Goal: Transaction & Acquisition: Purchase product/service

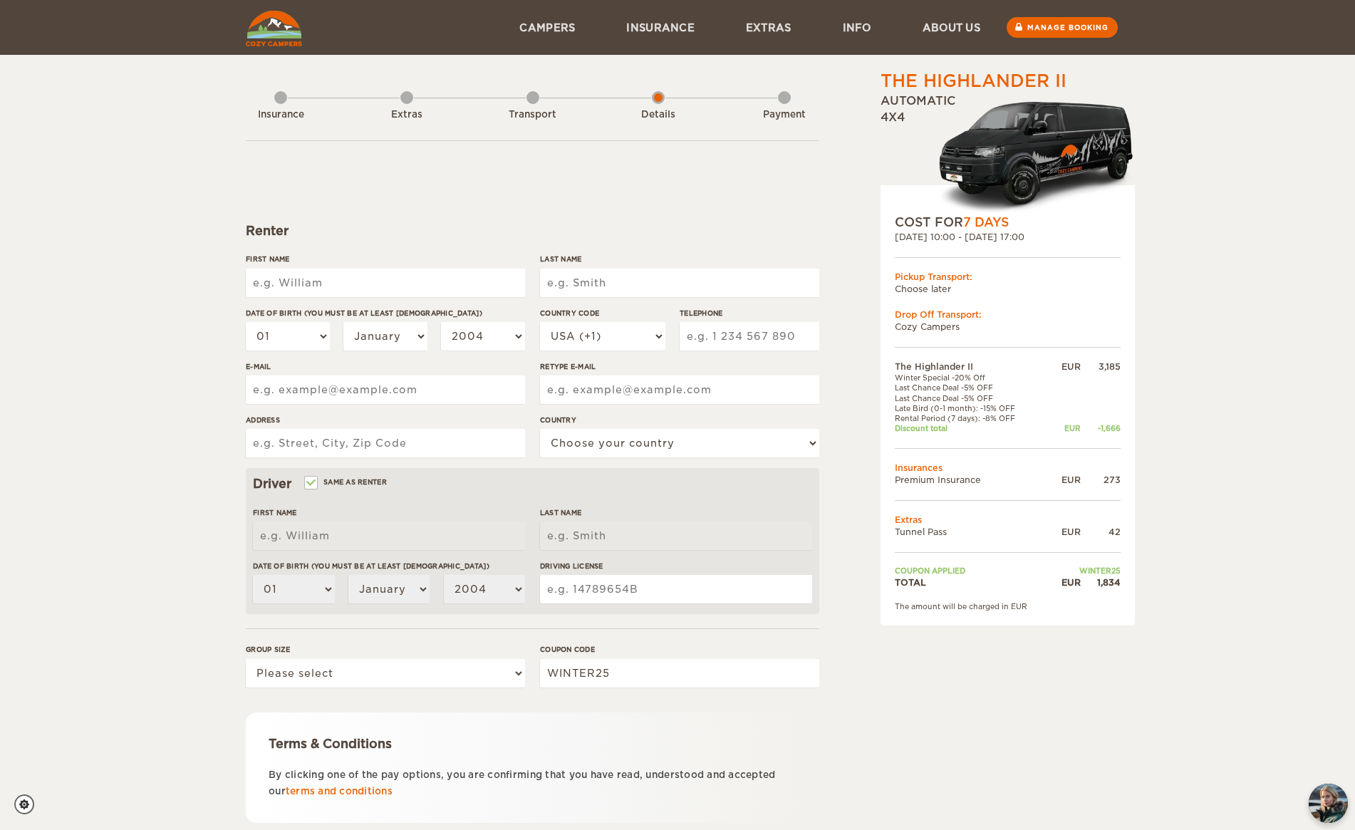
click at [400, 282] on input "First Name" at bounding box center [385, 283] width 279 height 29
type input "[PERSON_NAME]"
type input "Ryan"
type input "2172730059"
type input "crecre303@gmail.com"
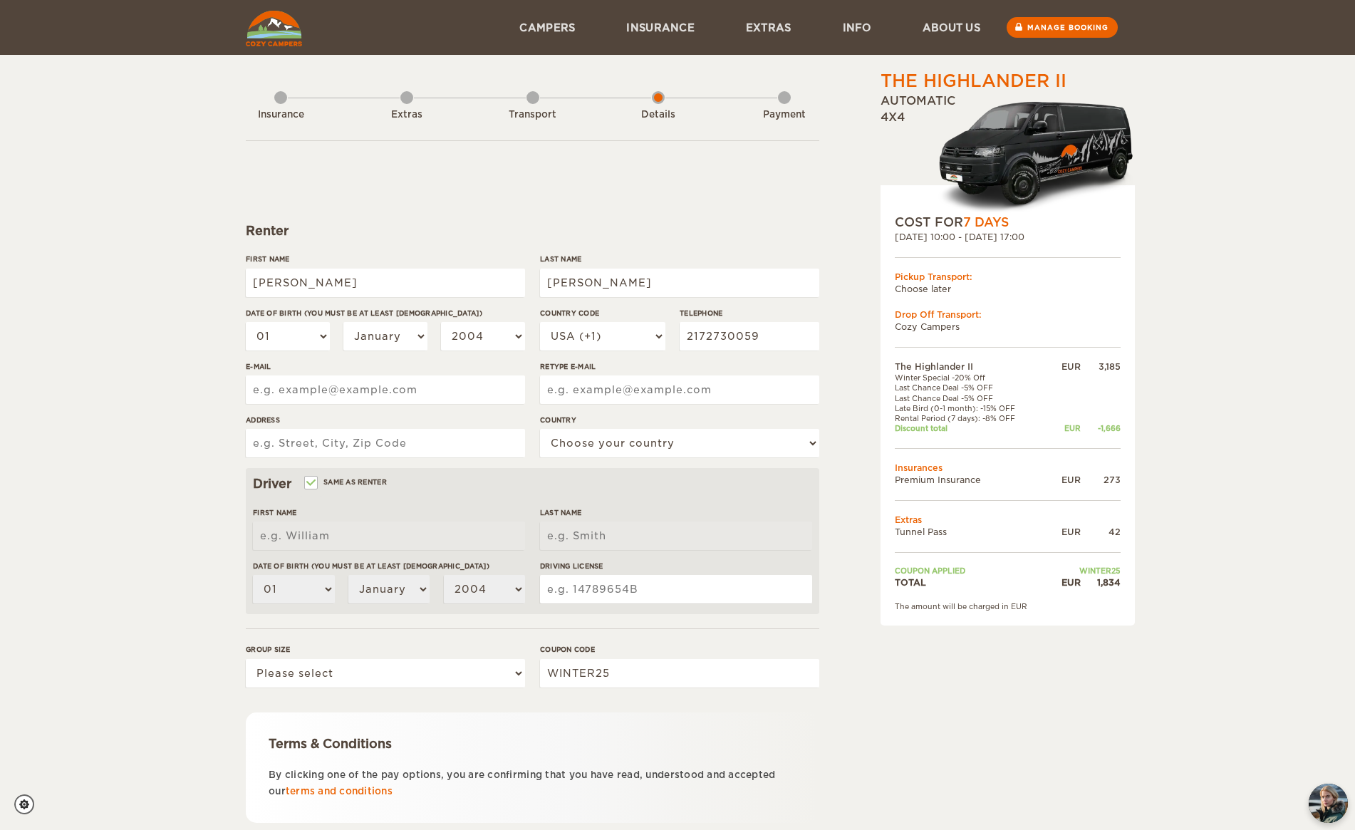
type input "crecre303@gmail.com"
type input "2810 Natalie Dr"
select select "222"
type input "[PERSON_NAME]"
type input "Ryan"
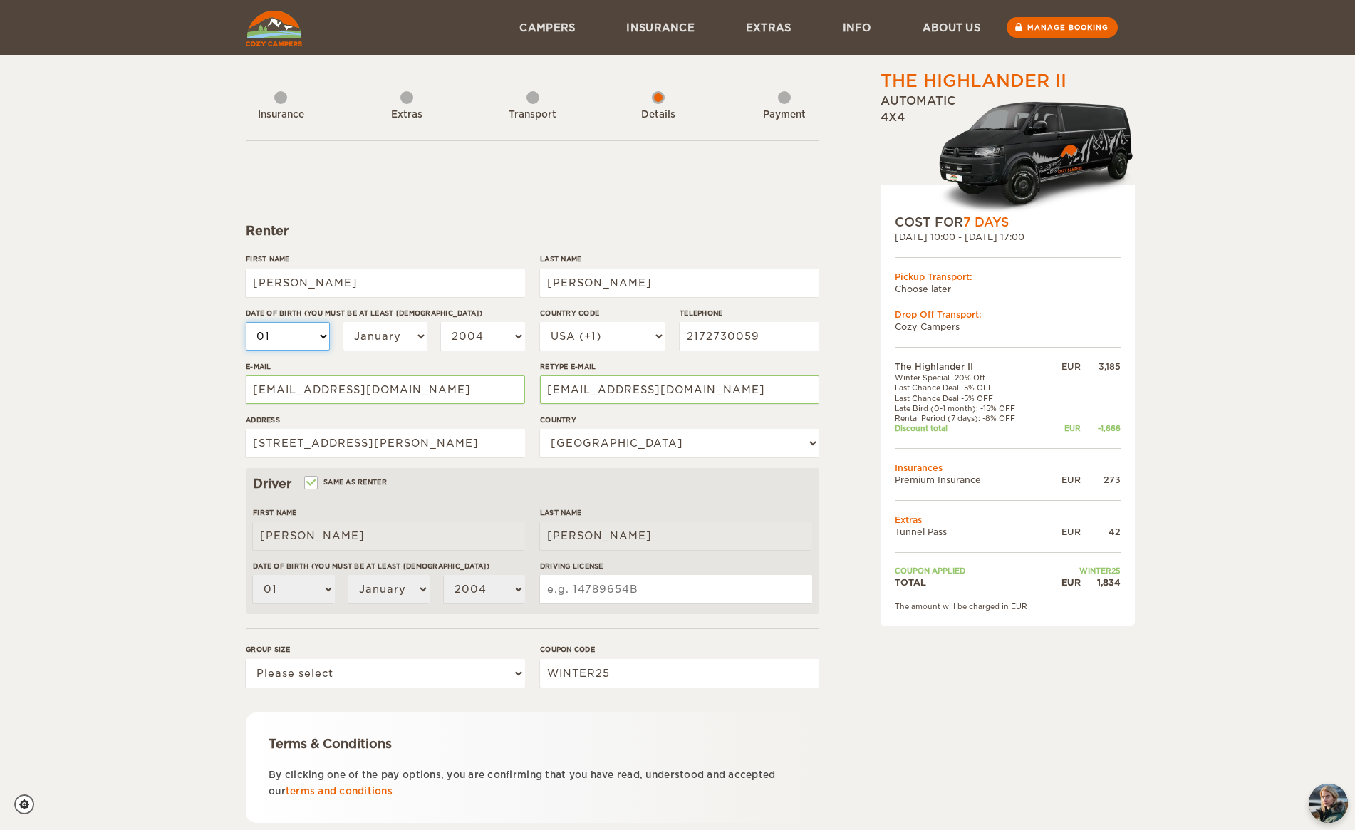
click at [301, 341] on select "01 02 03 04 05 06 07 08 09 10 11 12 13 14 15 16 17 18 19 20 21 22 23 24 25 26 2…" at bounding box center [288, 336] width 84 height 29
select select "30"
click at [246, 322] on select "01 02 03 04 05 06 07 08 09 10 11 12 13 14 15 16 17 18 19 20 21 22 23 24 25 26 2…" at bounding box center [288, 336] width 84 height 29
select select "30"
click at [366, 323] on select "January February March April May June July August September October November De…" at bounding box center [385, 336] width 84 height 29
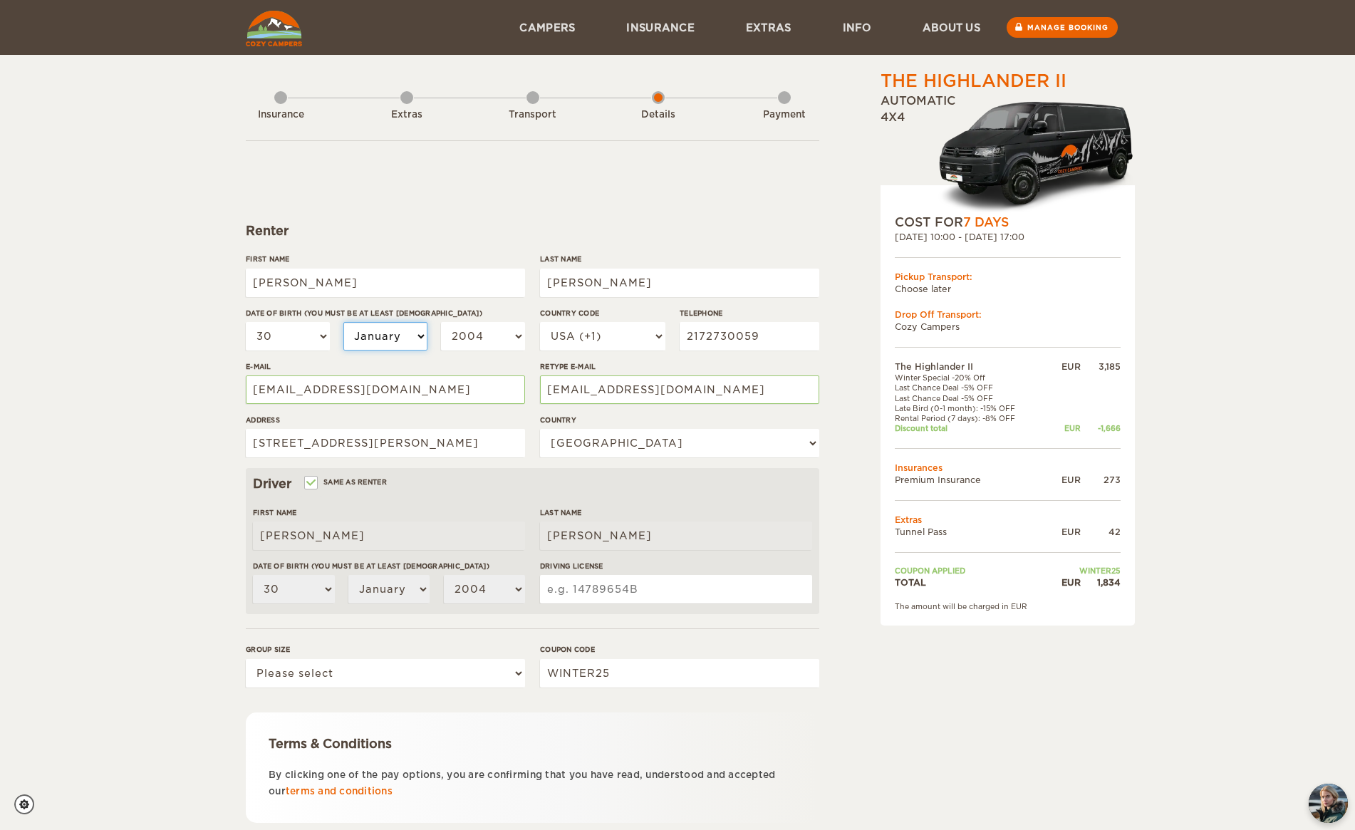
select select "11"
click at [343, 322] on select "January February March April May June July August September October November De…" at bounding box center [385, 336] width 84 height 29
select select "11"
click at [476, 336] on select "2004 2003 2002 2001 2000 1999 1998 1997 1996 1995 1994 1993 1992 1991 1990 1989…" at bounding box center [483, 336] width 84 height 29
select select "1995"
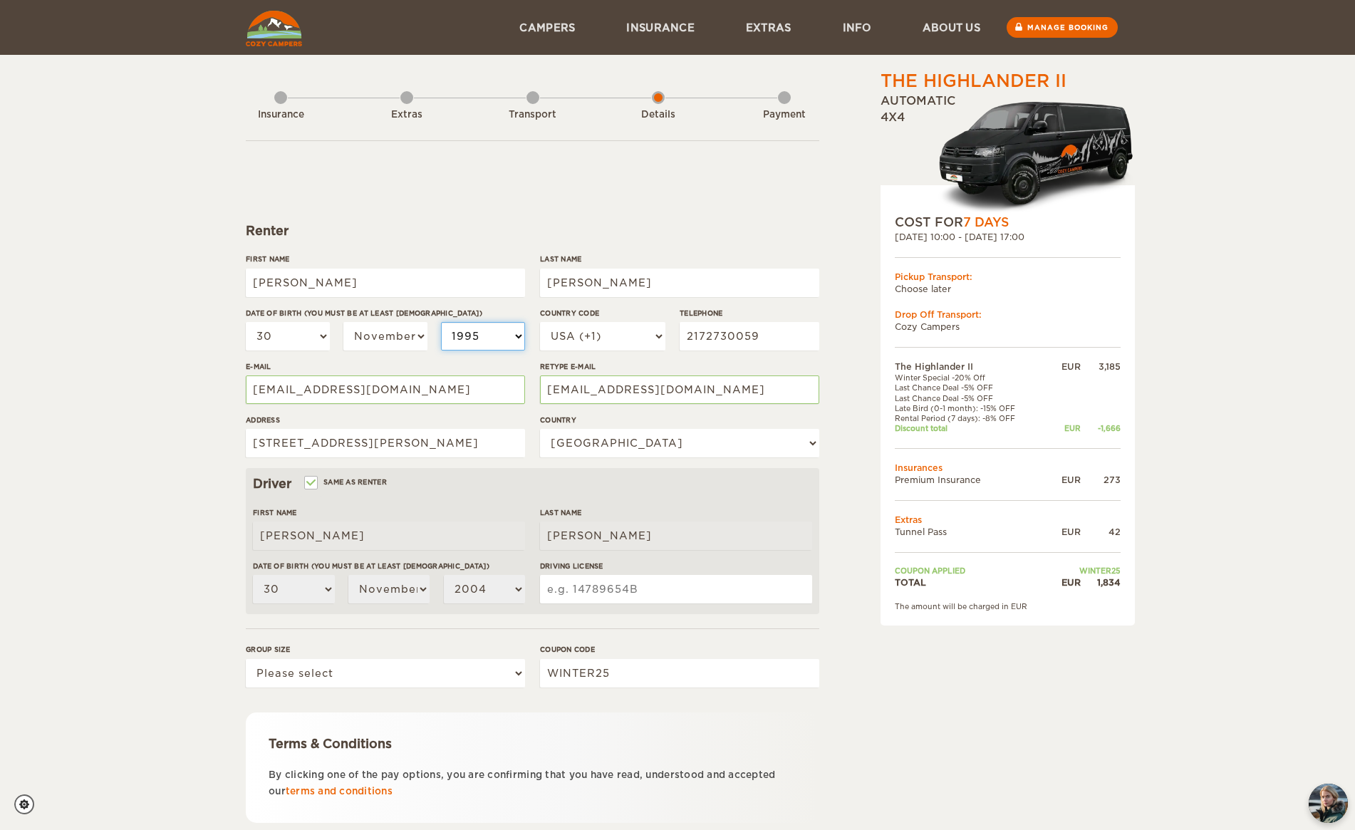
click at [441, 322] on select "2004 2003 2002 2001 2000 1999 1998 1997 1996 1995 1994 1993 1992 1991 1990 1989…" at bounding box center [483, 336] width 84 height 29
select select "1995"
click at [453, 449] on input "2810 Natalie Dr" at bounding box center [385, 443] width 279 height 29
click at [304, 479] on div "Driver Same as renter" at bounding box center [532, 483] width 559 height 17
click at [310, 482] on input "Same as renter" at bounding box center [310, 484] width 9 height 9
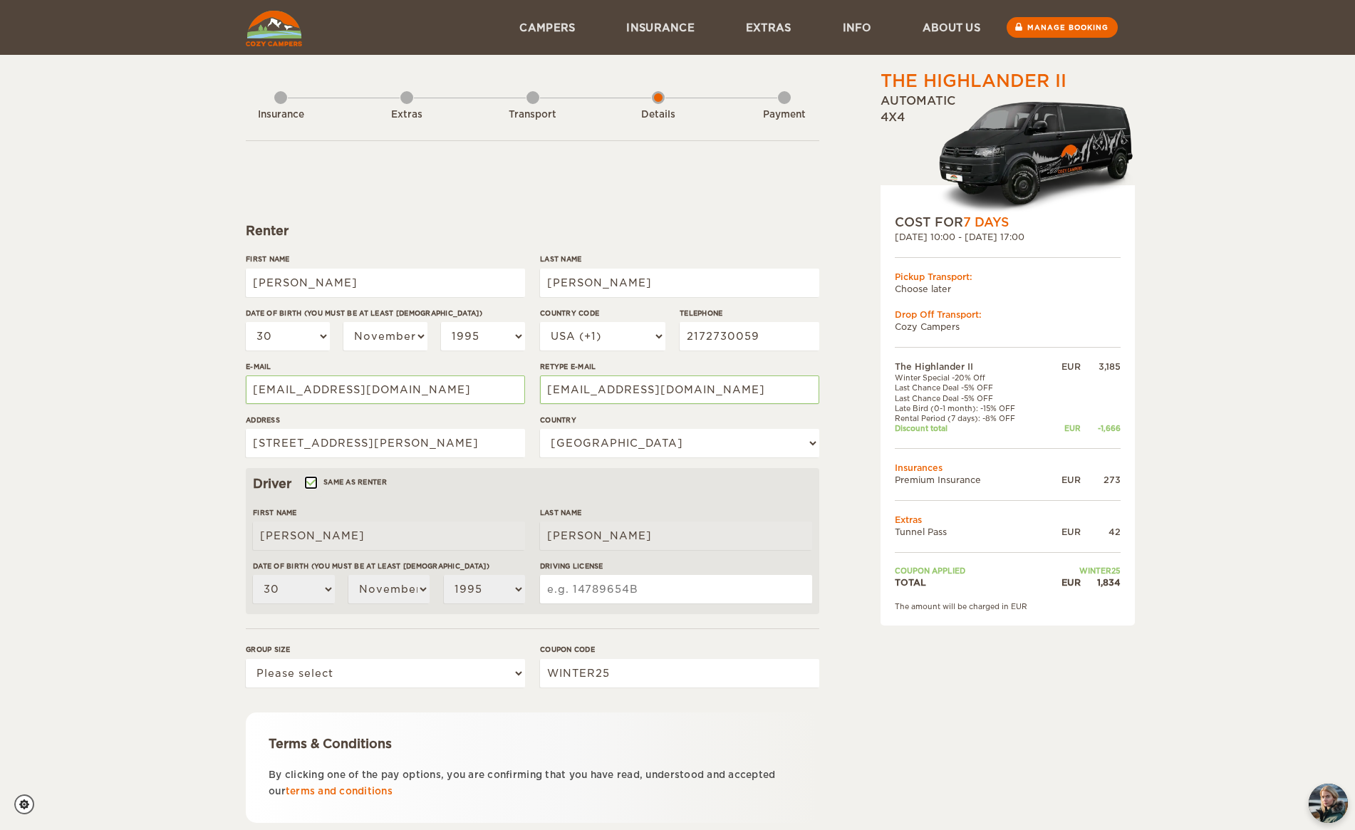
checkbox input "false"
select select
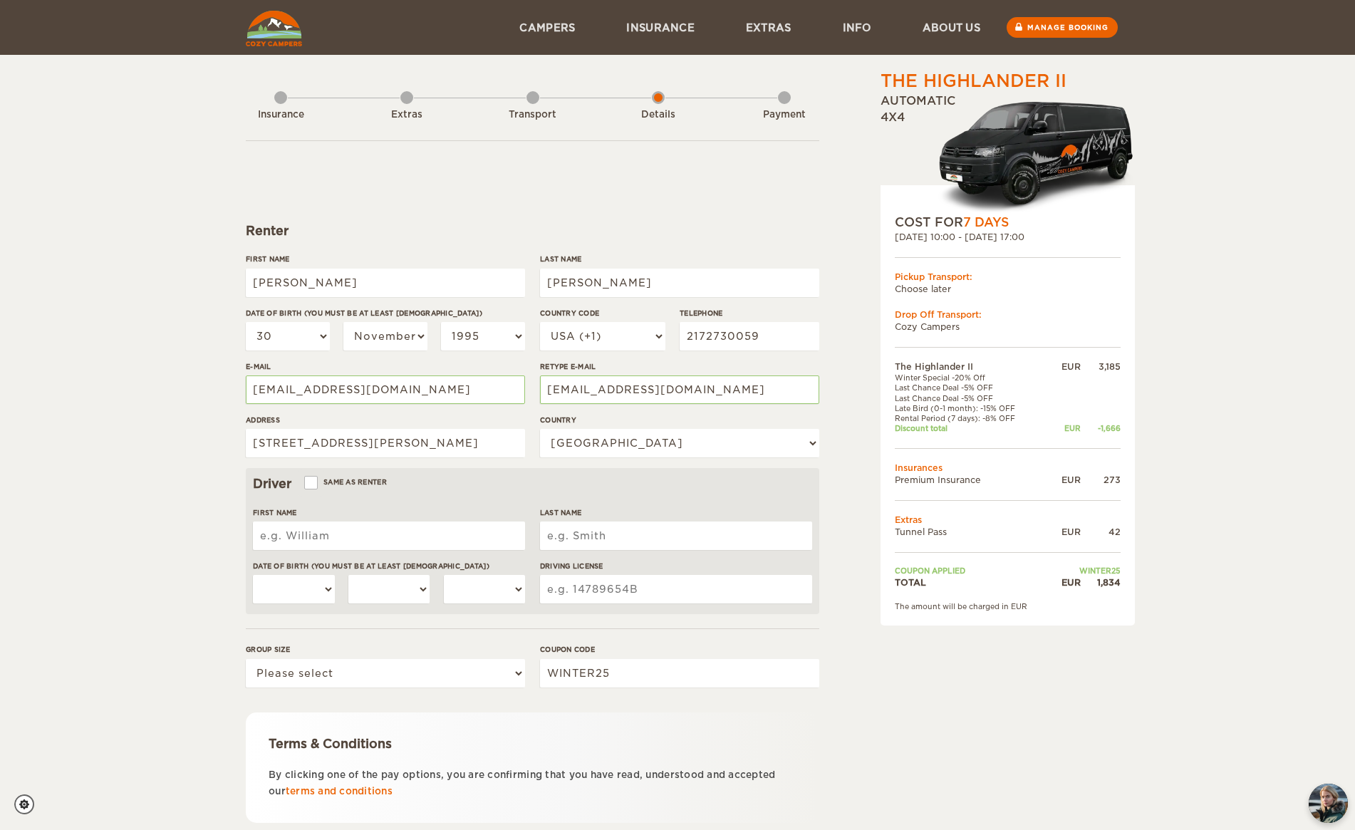
click at [321, 529] on input "First Name" at bounding box center [389, 536] width 272 height 29
click at [369, 488] on label "Same as renter" at bounding box center [346, 482] width 81 height 14
click at [315, 488] on input "Same as renter" at bounding box center [310, 484] width 9 height 9
checkbox input "true"
type input "Christine"
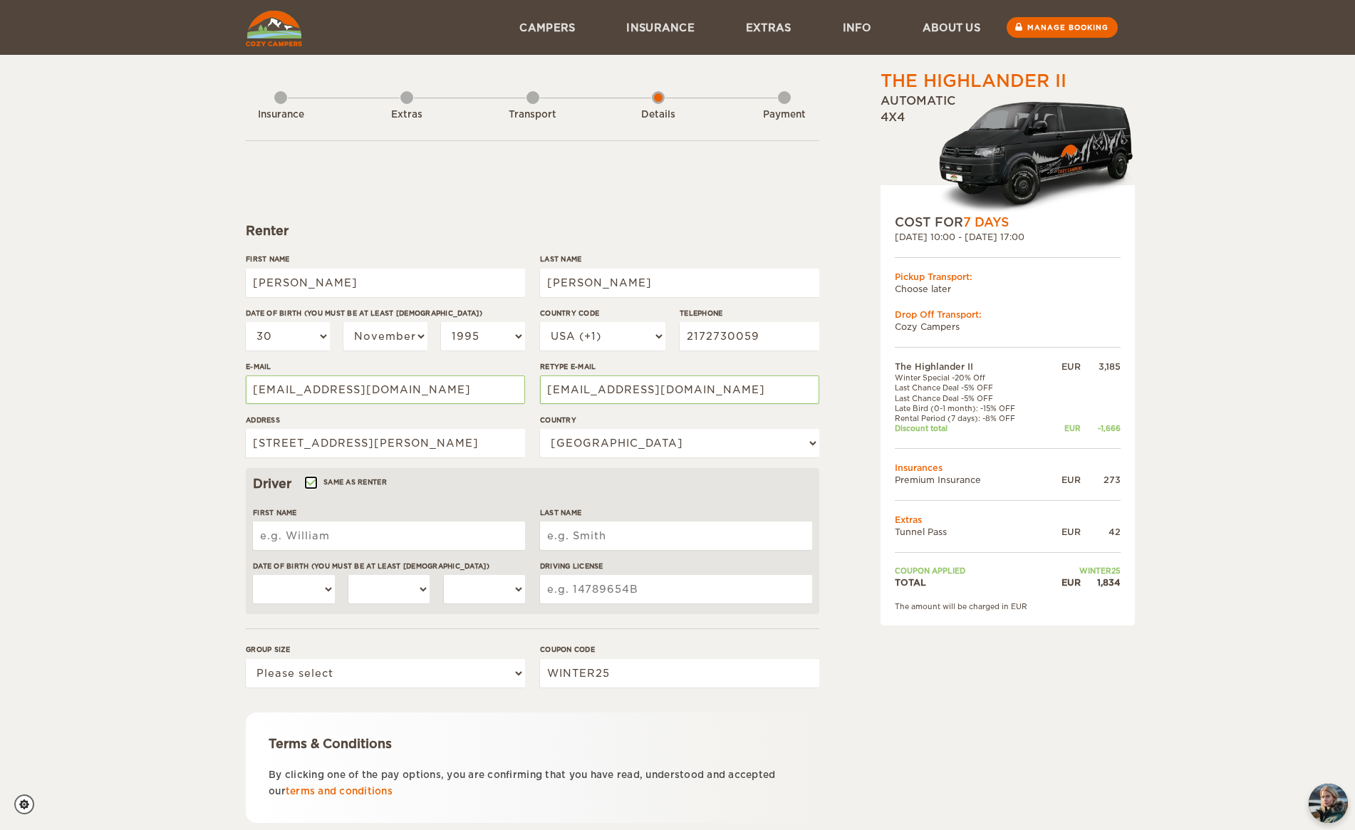
type input "Ryan"
select select "30"
select select "11"
select select "1995"
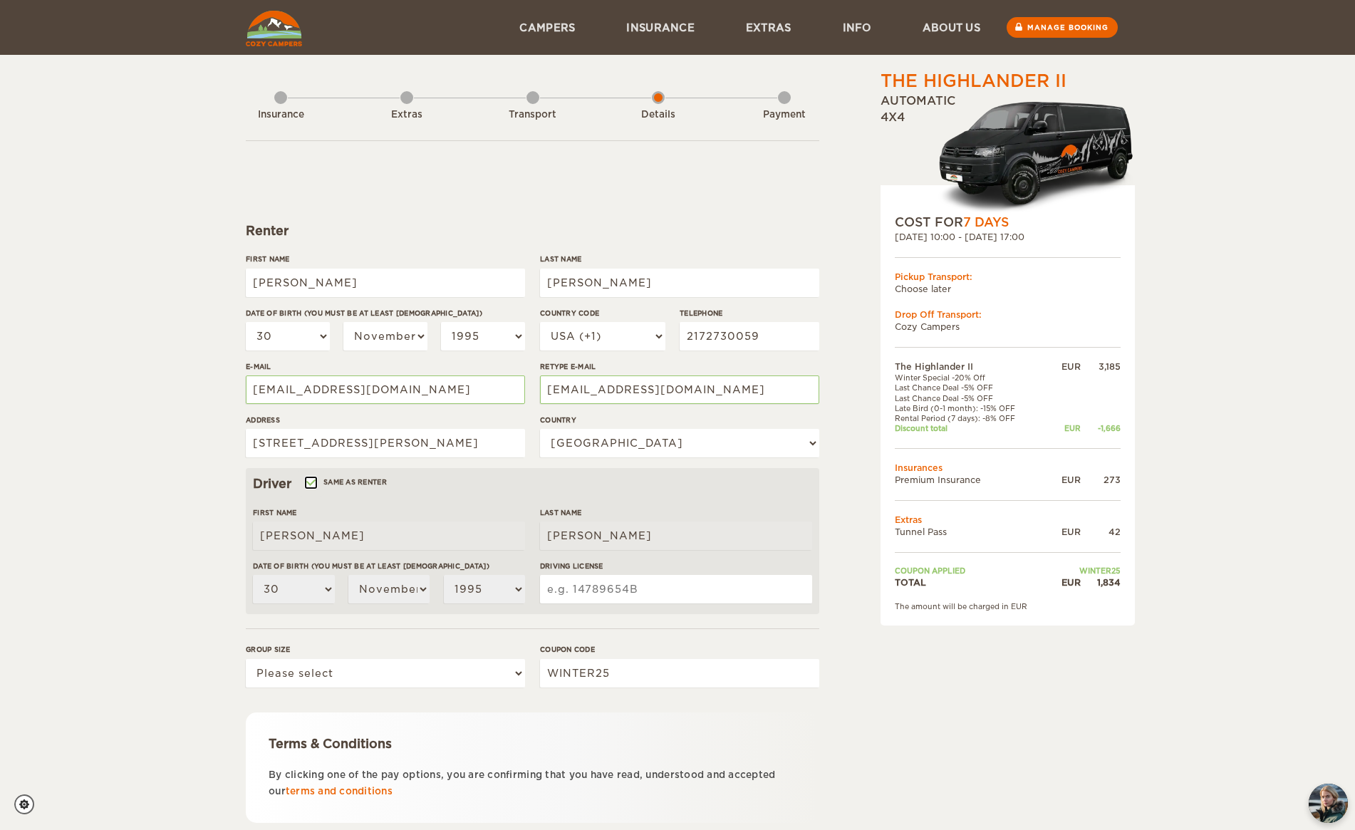
click at [312, 486] on input "Same as renter" at bounding box center [310, 484] width 9 height 9
checkbox input "false"
select select
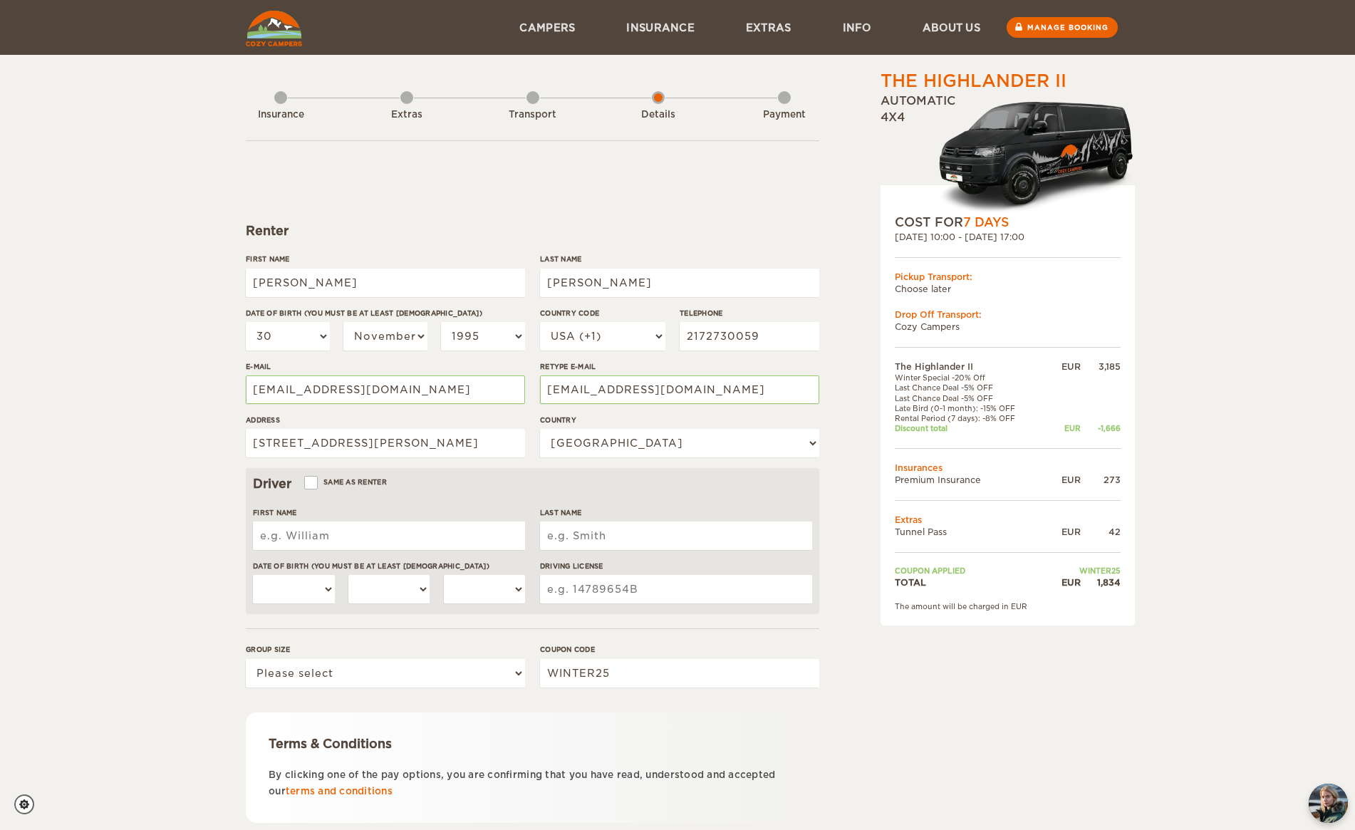
click at [320, 544] on input "First Name" at bounding box center [389, 536] width 272 height 29
type input "Zachariah"
type input "Sarti"
click at [323, 589] on select "01 02 03 04 05 06 07 08 09 10 11 12 13 14 15 16 17 18 19 20 21 22 23 24 25 26 2…" at bounding box center [294, 589] width 82 height 29
select select "19"
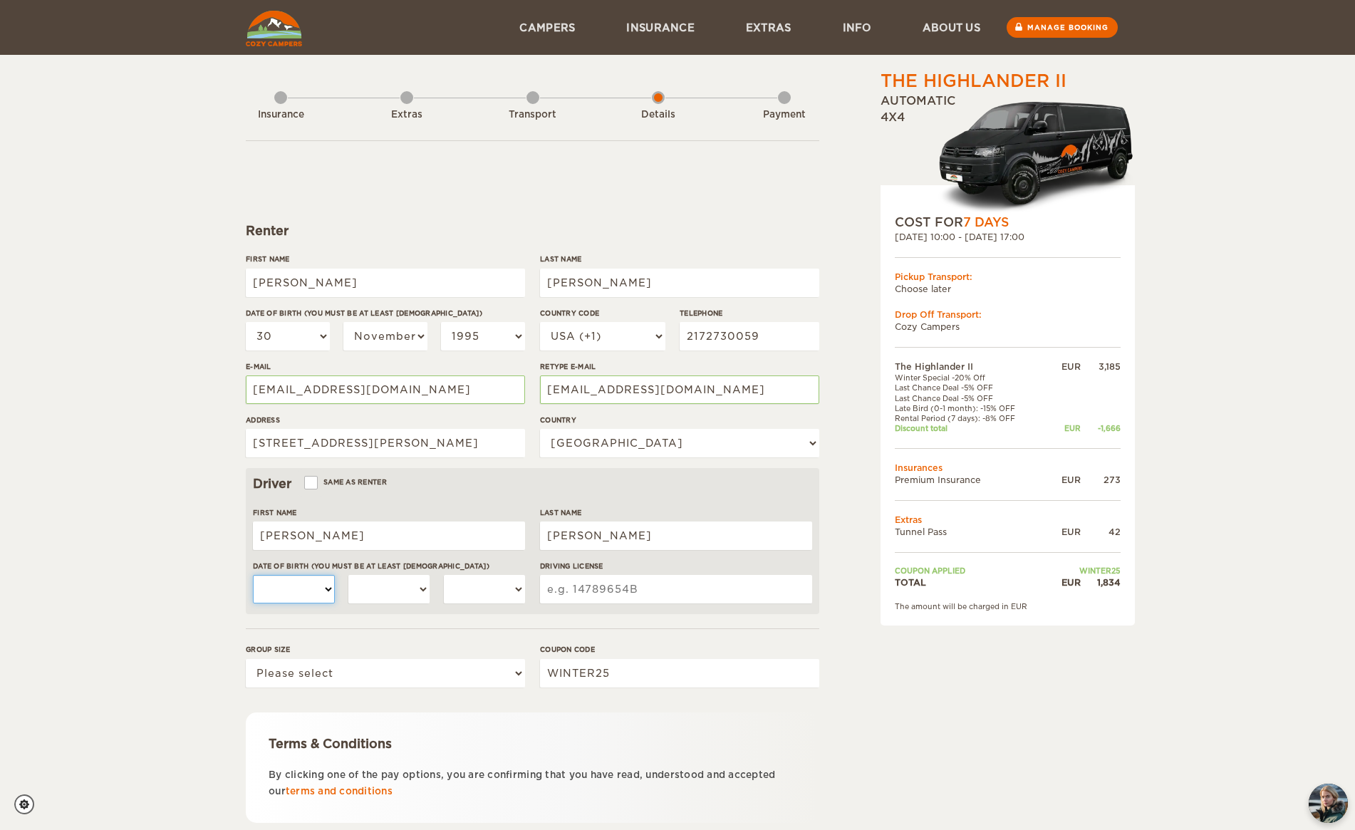
click at [253, 575] on select "01 02 03 04 05 06 07 08 09 10 11 12 13 14 15 16 17 18 19 20 21 22 23 24 25 26 2…" at bounding box center [294, 589] width 82 height 29
click at [368, 580] on select "January February March April May June July August September October November De…" at bounding box center [389, 589] width 82 height 29
select select "11"
click at [348, 575] on select "January February March April May June July August September October November De…" at bounding box center [389, 589] width 82 height 29
click at [497, 579] on select "2004 2003 2002 2001 2000 1999 1998 1997 1996 1995 1994 1993 1992 1991 1990 1989…" at bounding box center [485, 589] width 82 height 29
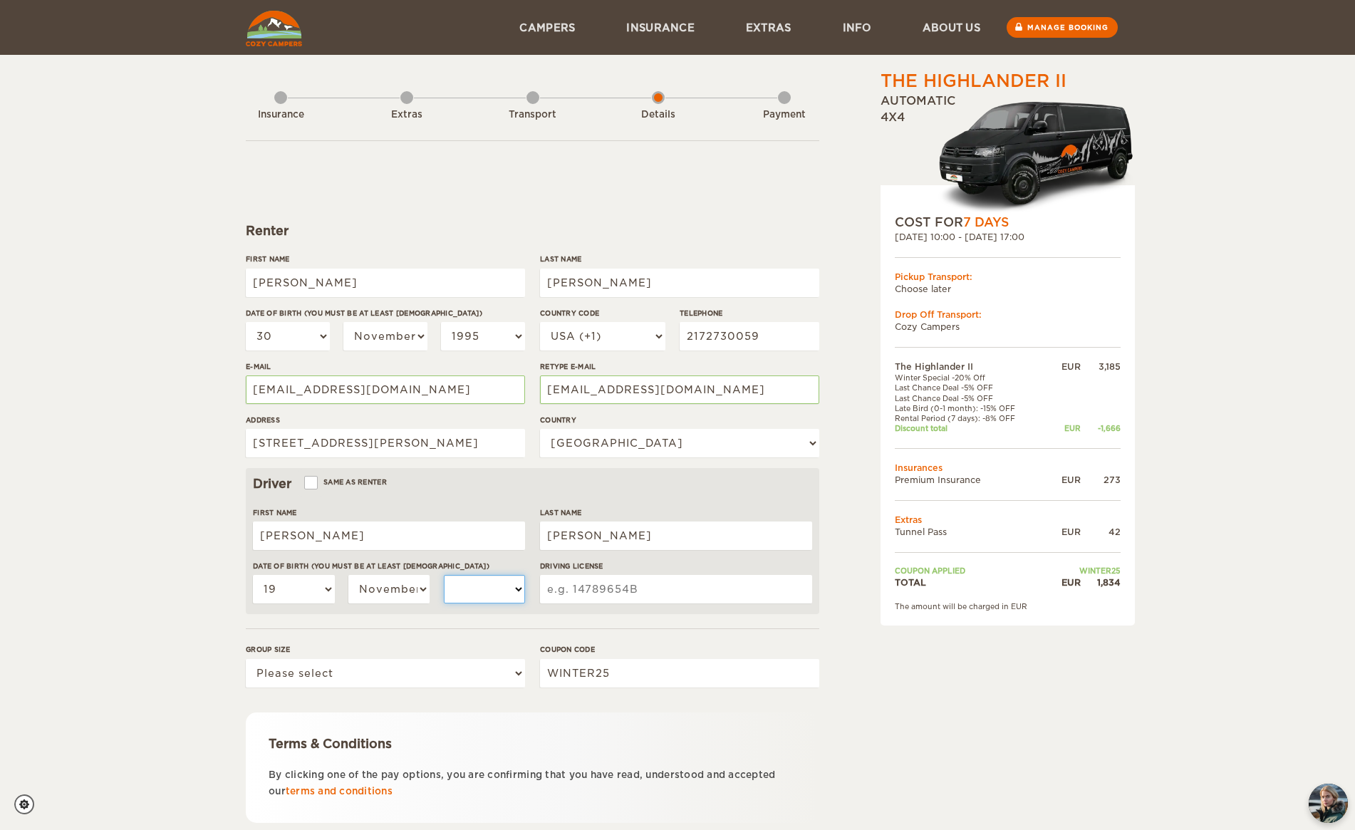
select select "1990"
click at [444, 575] on select "2004 2003 2002 2001 2000 1999 1998 1997 1996 1995 1994 1993 1992 1991 1990 1989…" at bounding box center [485, 589] width 82 height 29
click at [584, 590] on input "Driving License" at bounding box center [676, 589] width 272 height 29
type input "S63098490329"
click at [476, 666] on select "Please select 1 2" at bounding box center [385, 673] width 279 height 29
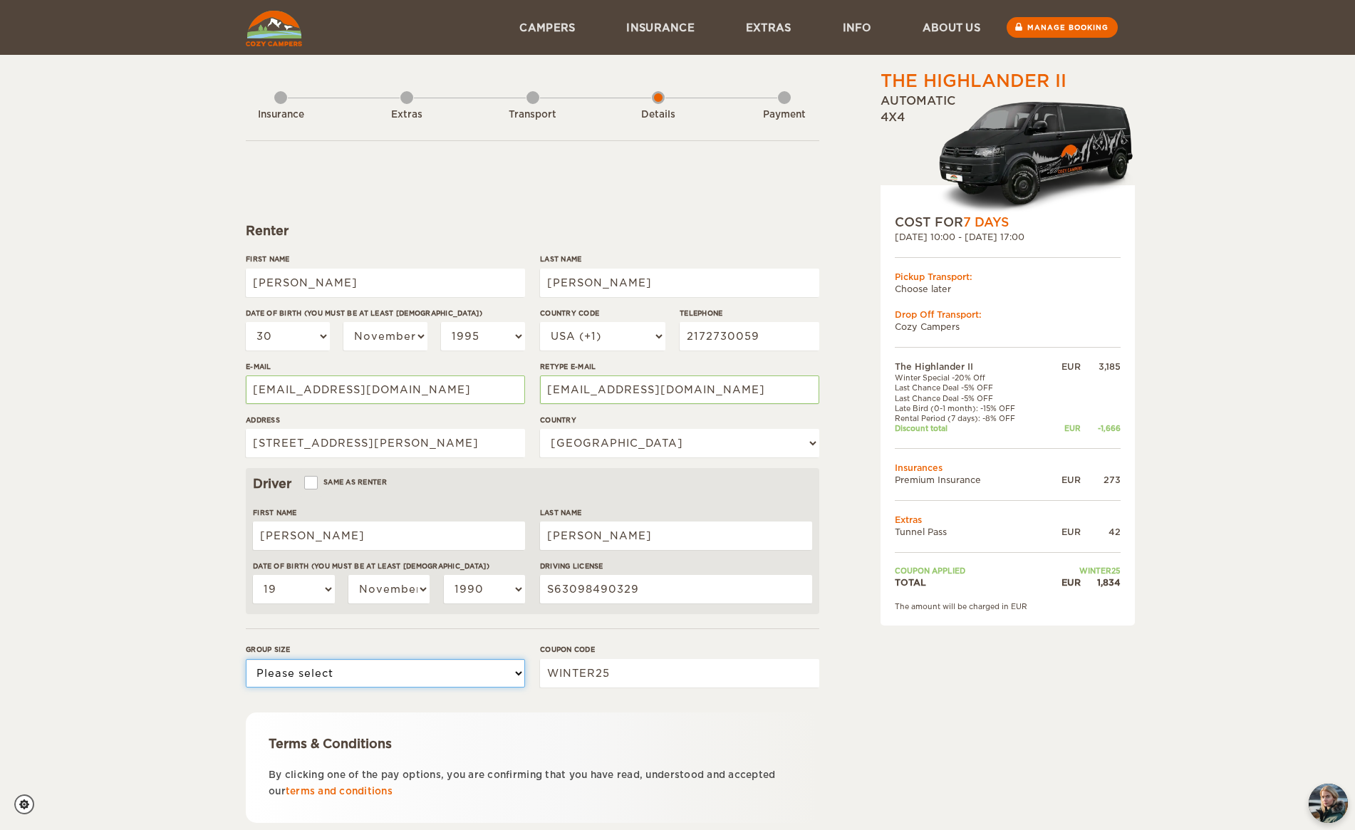
select select "2"
click at [246, 659] on select "Please select 1 2" at bounding box center [385, 673] width 279 height 29
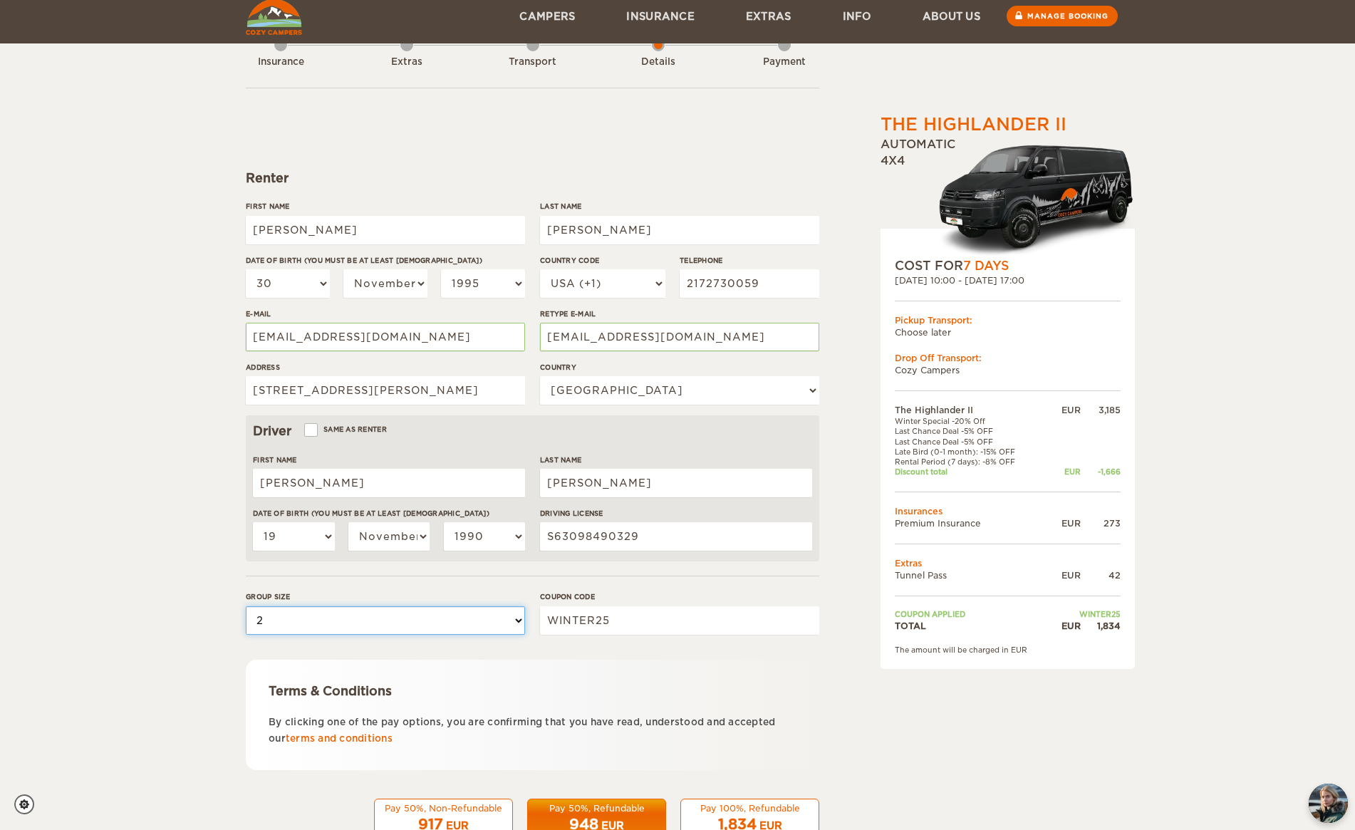
scroll to position [96, 0]
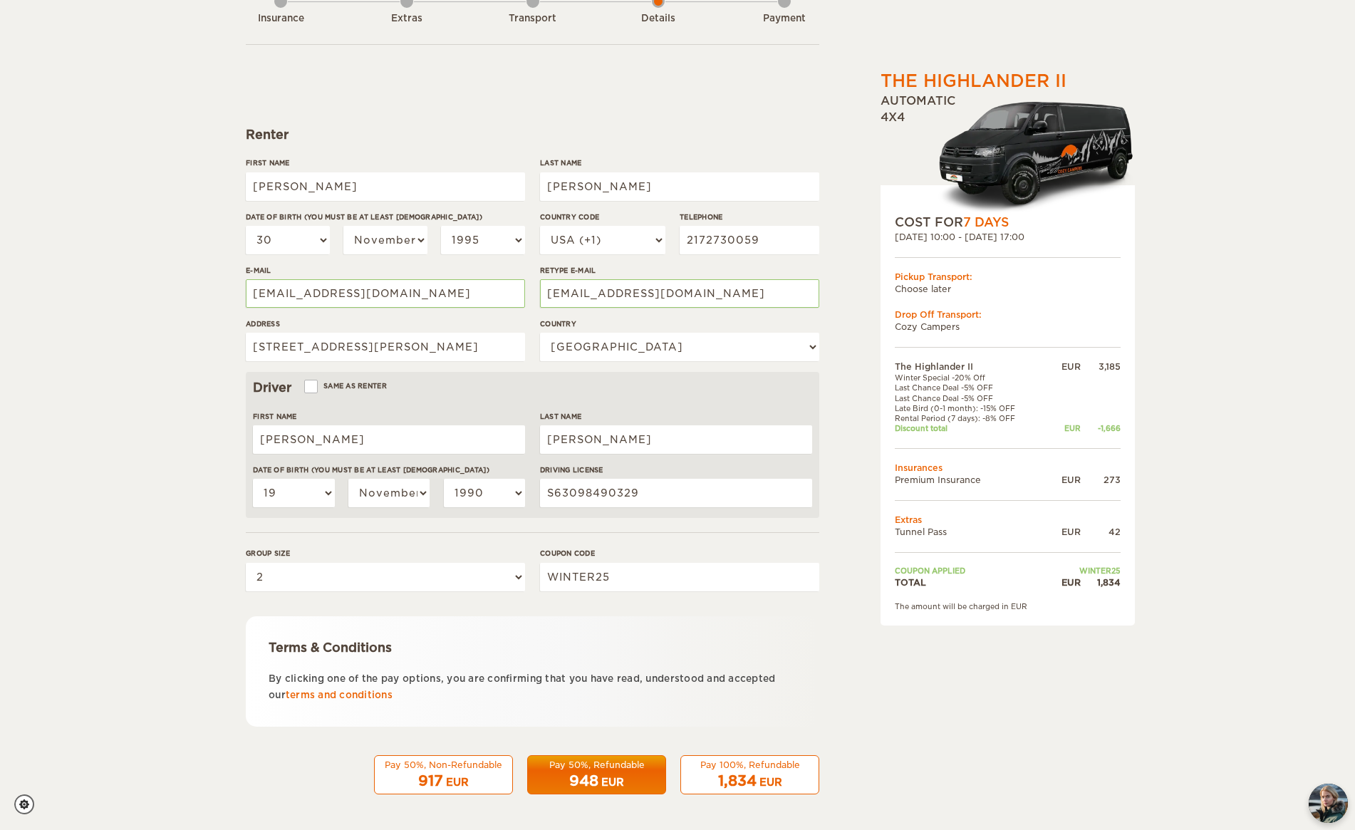
click at [730, 781] on span "1,834" at bounding box center [737, 780] width 38 height 17
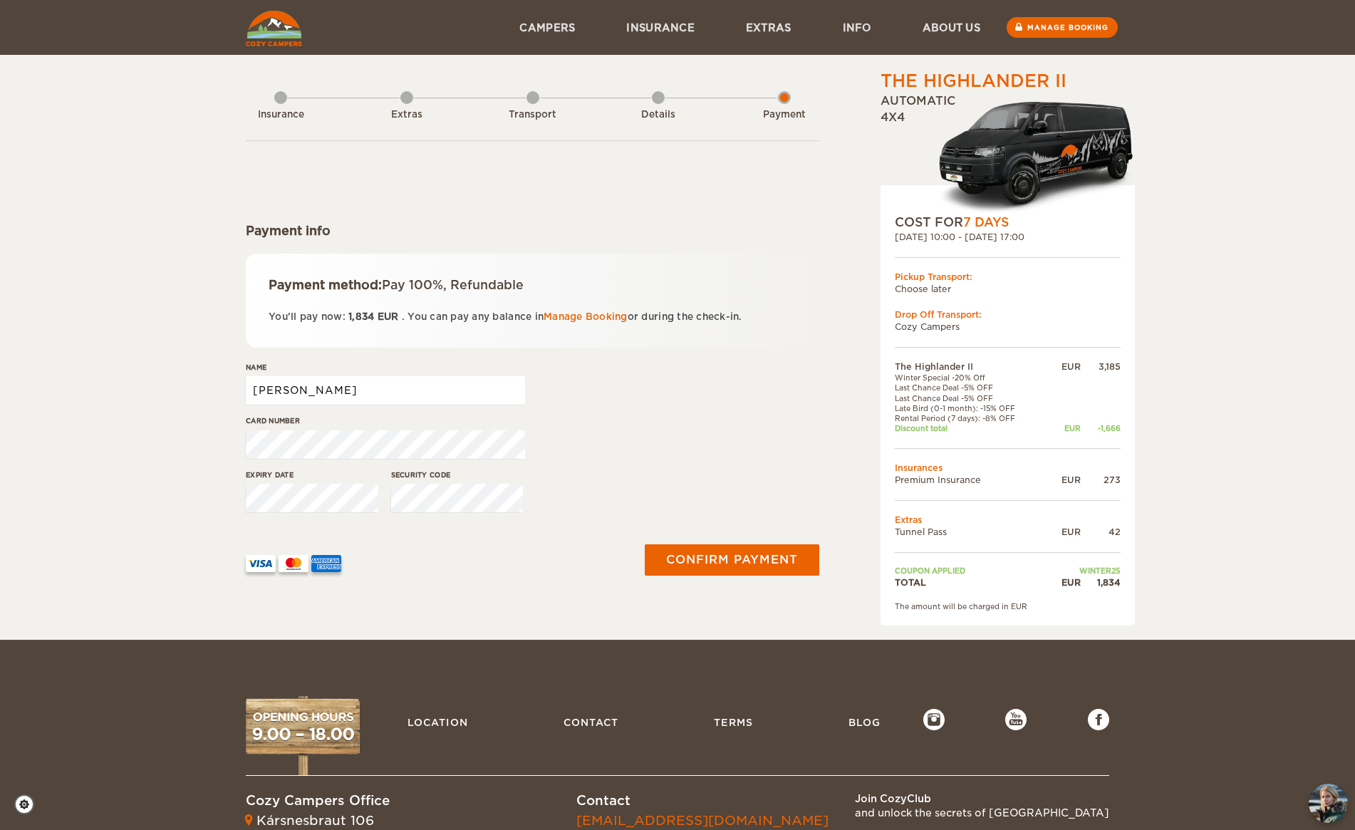
click at [328, 393] on input "[PERSON_NAME]" at bounding box center [385, 390] width 279 height 29
click at [249, 379] on input "[PERSON_NAME]" at bounding box center [385, 390] width 279 height 29
drag, startPoint x: 254, startPoint y: 389, endPoint x: 432, endPoint y: 391, distance: 177.4
click at [413, 399] on input "[PERSON_NAME]" at bounding box center [385, 390] width 279 height 29
click at [341, 393] on input "Zac" at bounding box center [385, 390] width 279 height 29
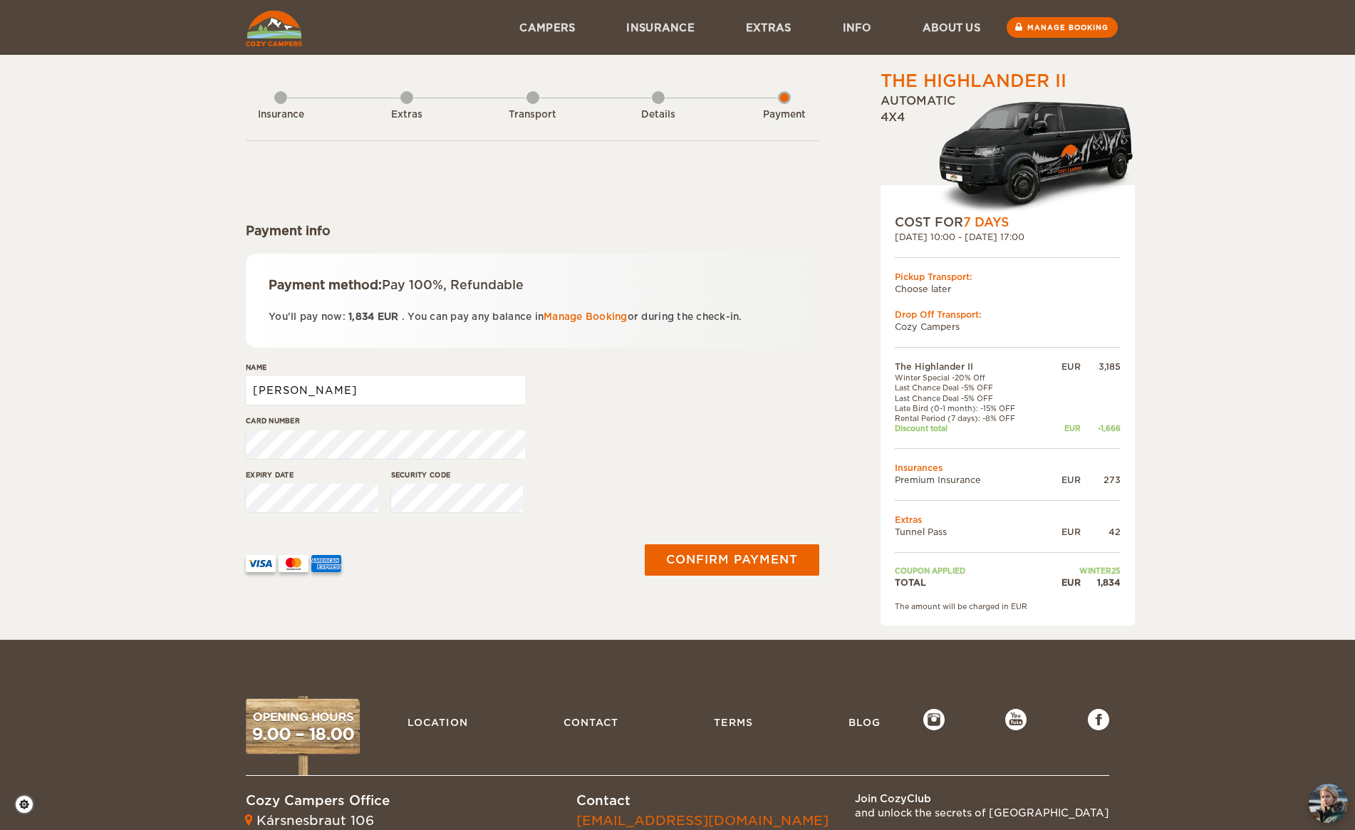
type input "Zach Sarti"
click at [613, 456] on div "Card number" at bounding box center [533, 441] width 574 height 53
click at [733, 445] on div "Card number" at bounding box center [533, 441] width 574 height 53
click at [728, 568] on button "Confirm payment" at bounding box center [732, 560] width 180 height 32
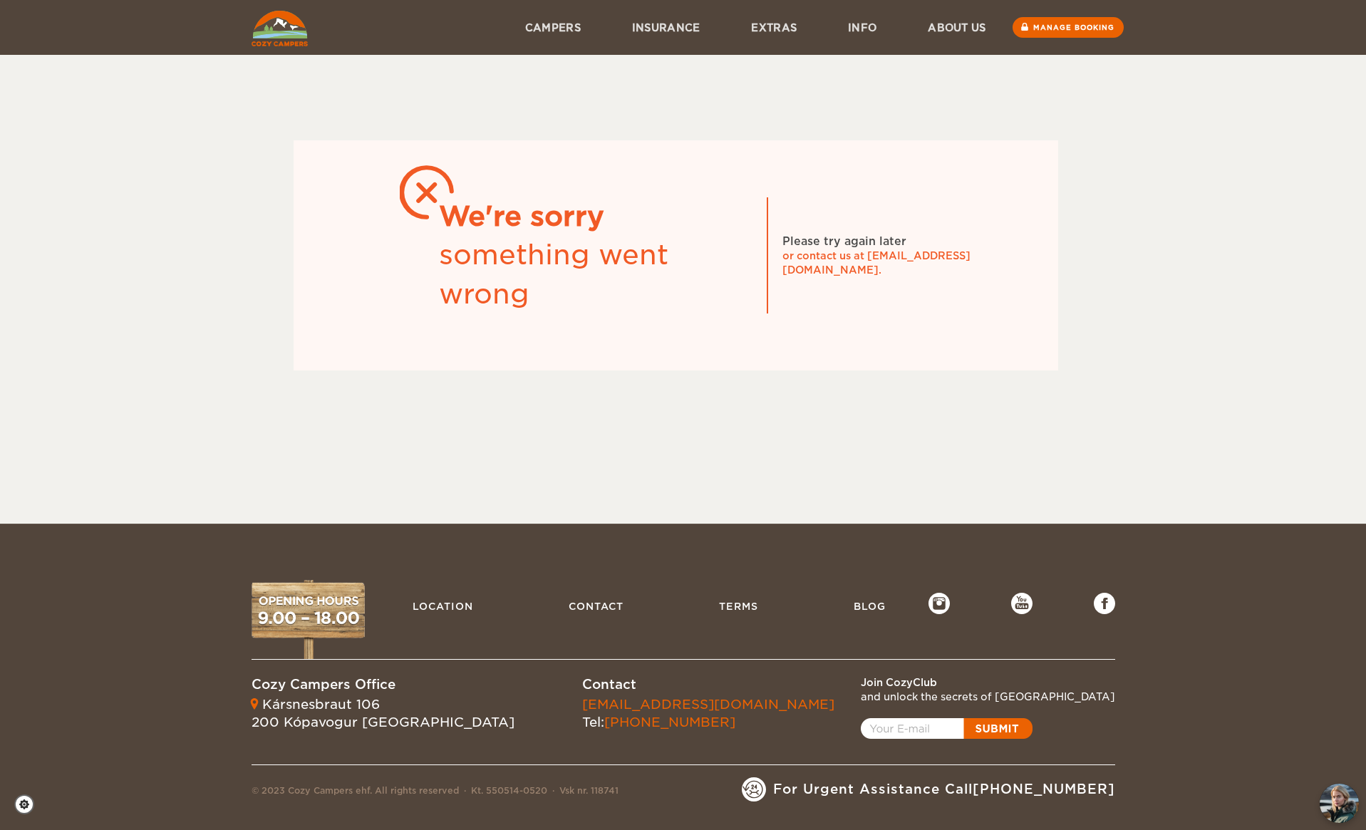
click at [686, 423] on div "Skip to content Menu Campers Premium 4×4 Iceland Campers Standard Campers Budge…" at bounding box center [683, 262] width 1366 height 524
click at [673, 423] on div "Skip to content Menu Campers Premium 4×4 Iceland Campers Standard Campers Budge…" at bounding box center [683, 262] width 1366 height 524
click at [866, 432] on div "Skip to content Menu Campers Premium 4×4 Iceland Campers Standard Campers Budge…" at bounding box center [683, 262] width 1366 height 524
drag, startPoint x: 712, startPoint y: 107, endPoint x: 697, endPoint y: 104, distance: 15.2
click at [712, 106] on div at bounding box center [676, 104] width 849 height 71
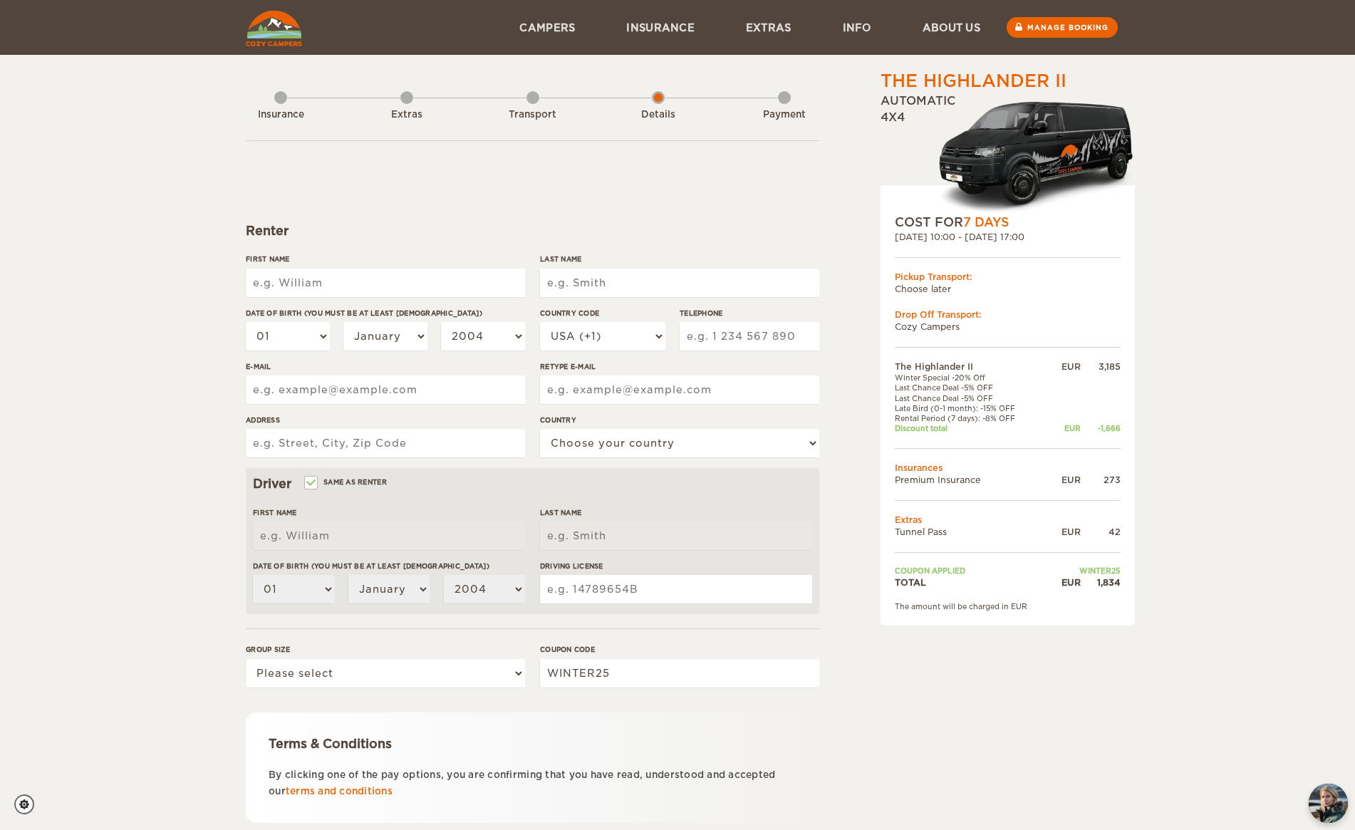
click at [398, 288] on input "First Name" at bounding box center [385, 283] width 279 height 29
type input "[PERSON_NAME]"
type input "Ryan"
type input "2172730059"
type input "crecre303@gmail.com"
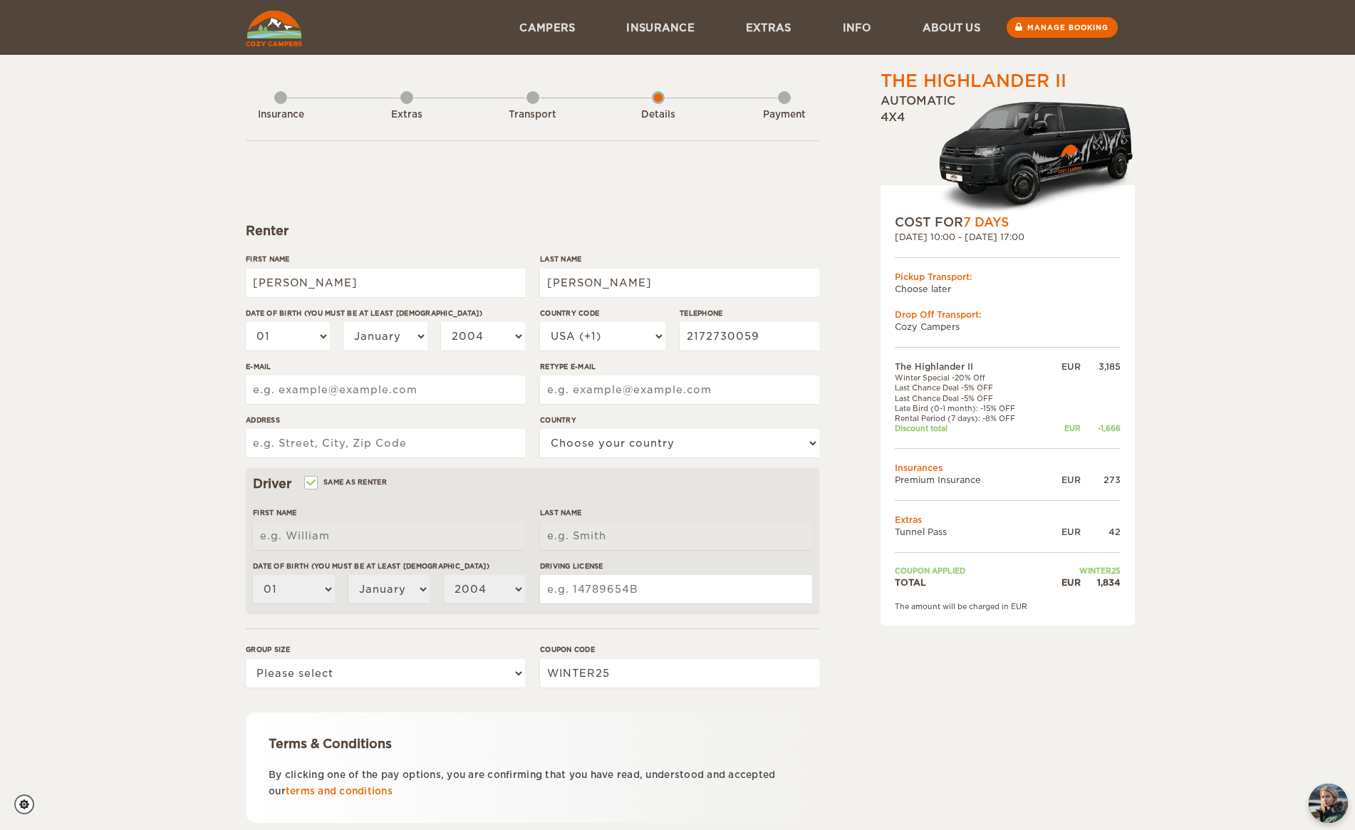
type input "crecre303@gmail.com"
type input "2810 Natalie Dr"
select select "222"
type input "Christine"
type input "Ryan"
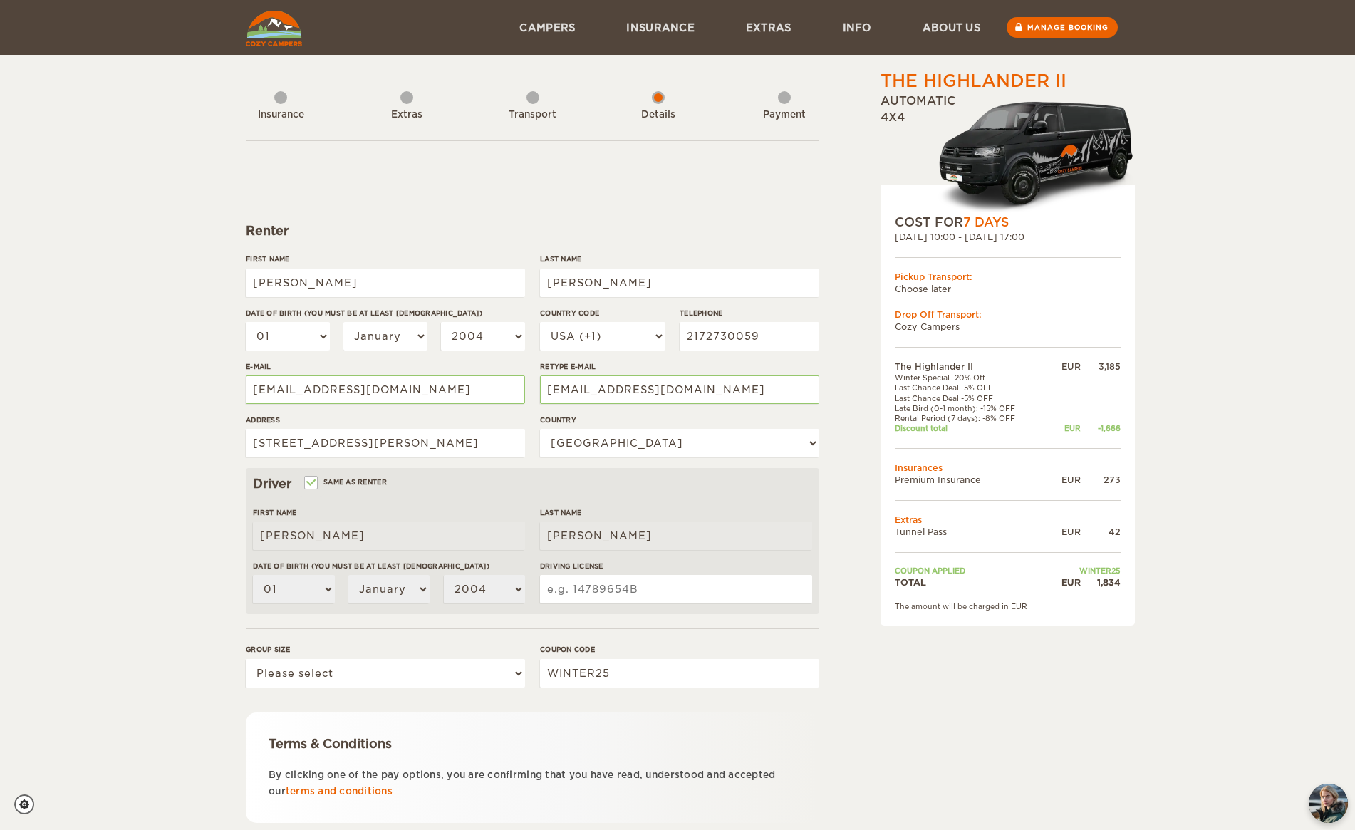
click at [1246, 120] on div "The Highlander II Expand Collapse Total 1,834 EUR Automatic 4x4 COST FOR 7 Days…" at bounding box center [677, 463] width 1355 height 926
click at [270, 346] on select "01 02 03 04 05 06 07 08 09 10 11 12 13 14 15 16 17 18 19 20 21 22 23 24 25 26 2…" at bounding box center [288, 336] width 84 height 29
select select "30"
click at [246, 322] on select "01 02 03 04 05 06 07 08 09 10 11 12 13 14 15 16 17 18 19 20 21 22 23 24 25 26 2…" at bounding box center [288, 336] width 84 height 29
select select "30"
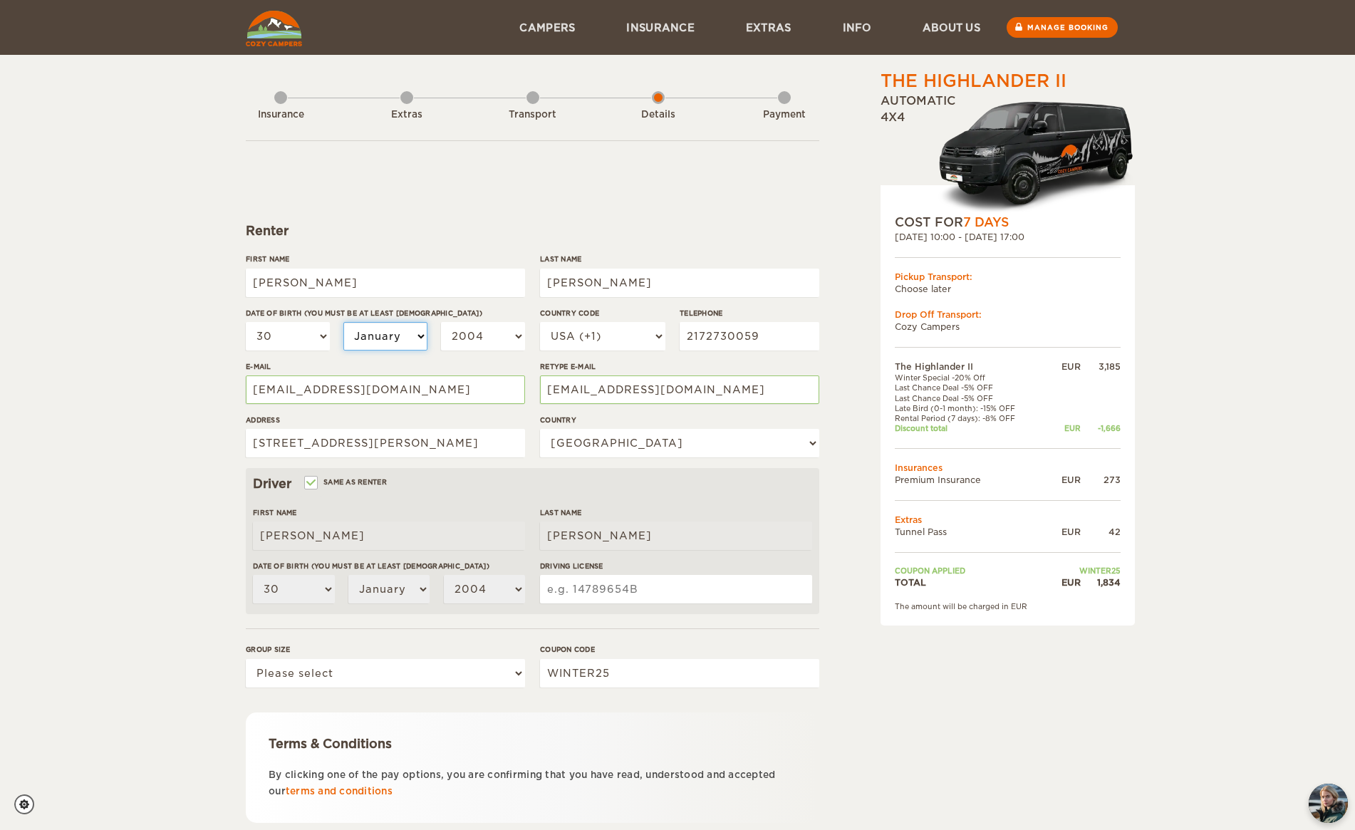
click at [395, 325] on select "January February March April May June July August September October November De…" at bounding box center [385, 336] width 84 height 29
select select "11"
click at [343, 322] on select "January February March April May June July August September October November De…" at bounding box center [385, 336] width 84 height 29
select select "11"
click at [513, 333] on select "2004 2003 2002 2001 2000 1999 1998 1997 1996 1995 1994 1993 1992 1991 1990 1989…" at bounding box center [483, 336] width 84 height 29
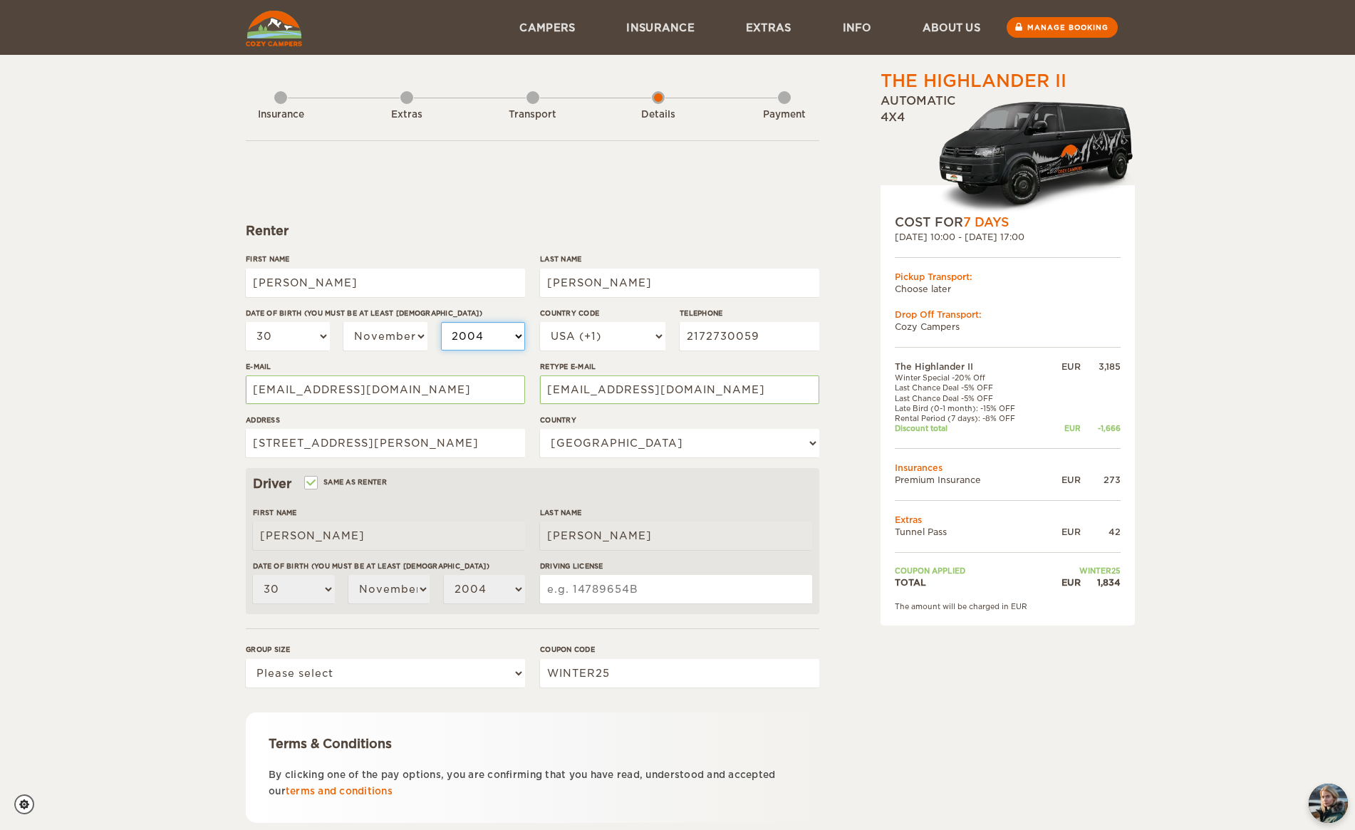
select select "1995"
click at [441, 322] on select "2004 2003 2002 2001 2000 1999 1998 1997 1996 1995 1994 1993 1992 1991 1990 1989…" at bounding box center [483, 336] width 84 height 29
select select "1995"
click at [415, 446] on input "2810 Natalie Dr" at bounding box center [385, 443] width 279 height 29
drag, startPoint x: 53, startPoint y: 451, endPoint x: 150, endPoint y: 438, distance: 97.8
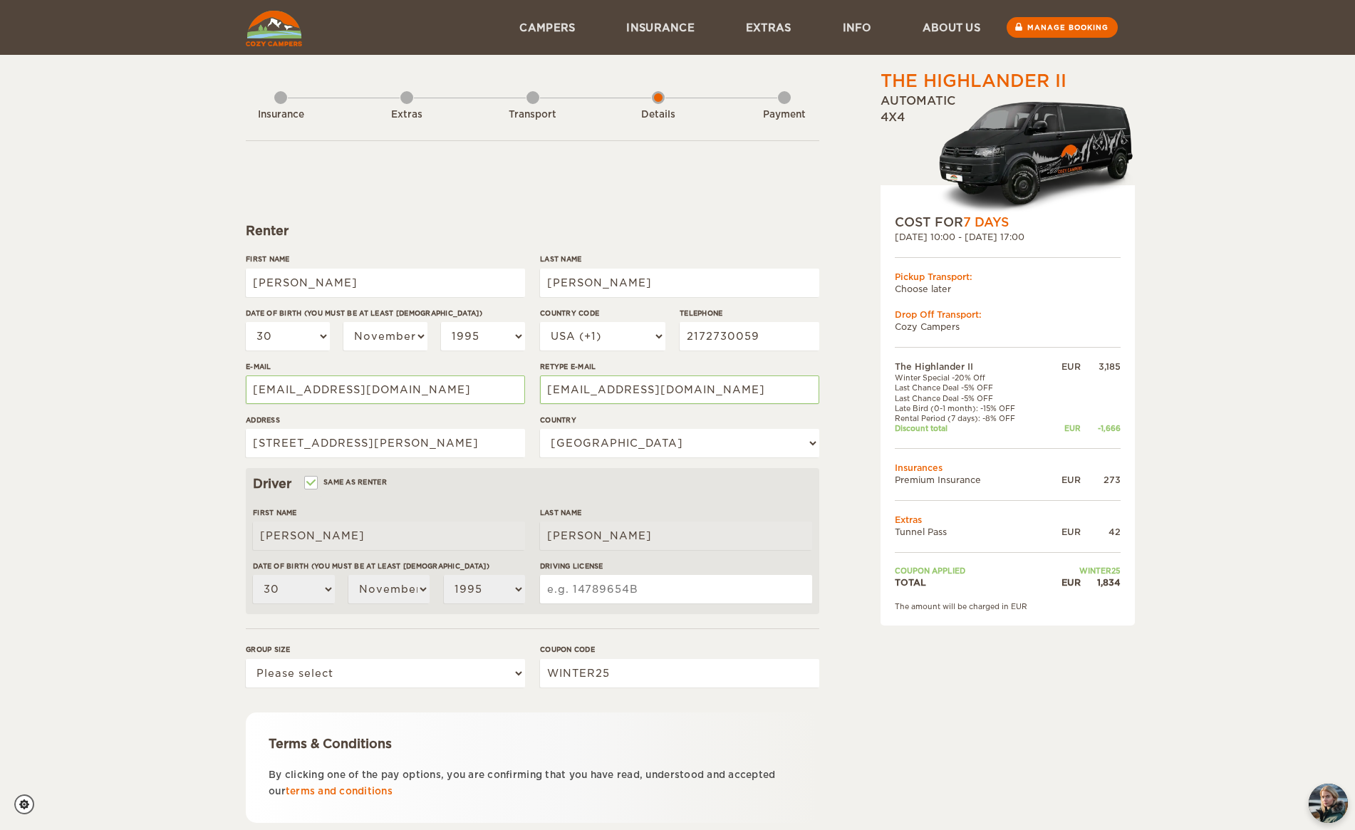
click at [54, 450] on div "The Highlander II Expand Collapse Total 1,834 EUR Automatic 4x4 COST FOR 7 Days…" at bounding box center [677, 463] width 1355 height 926
click at [405, 445] on input "2810 Natalie Dr" at bounding box center [385, 443] width 279 height 29
click at [368, 444] on input "2810 Natalie Dr" at bounding box center [385, 443] width 279 height 29
type input "2810 Natalie Dr Champaign IL 61822"
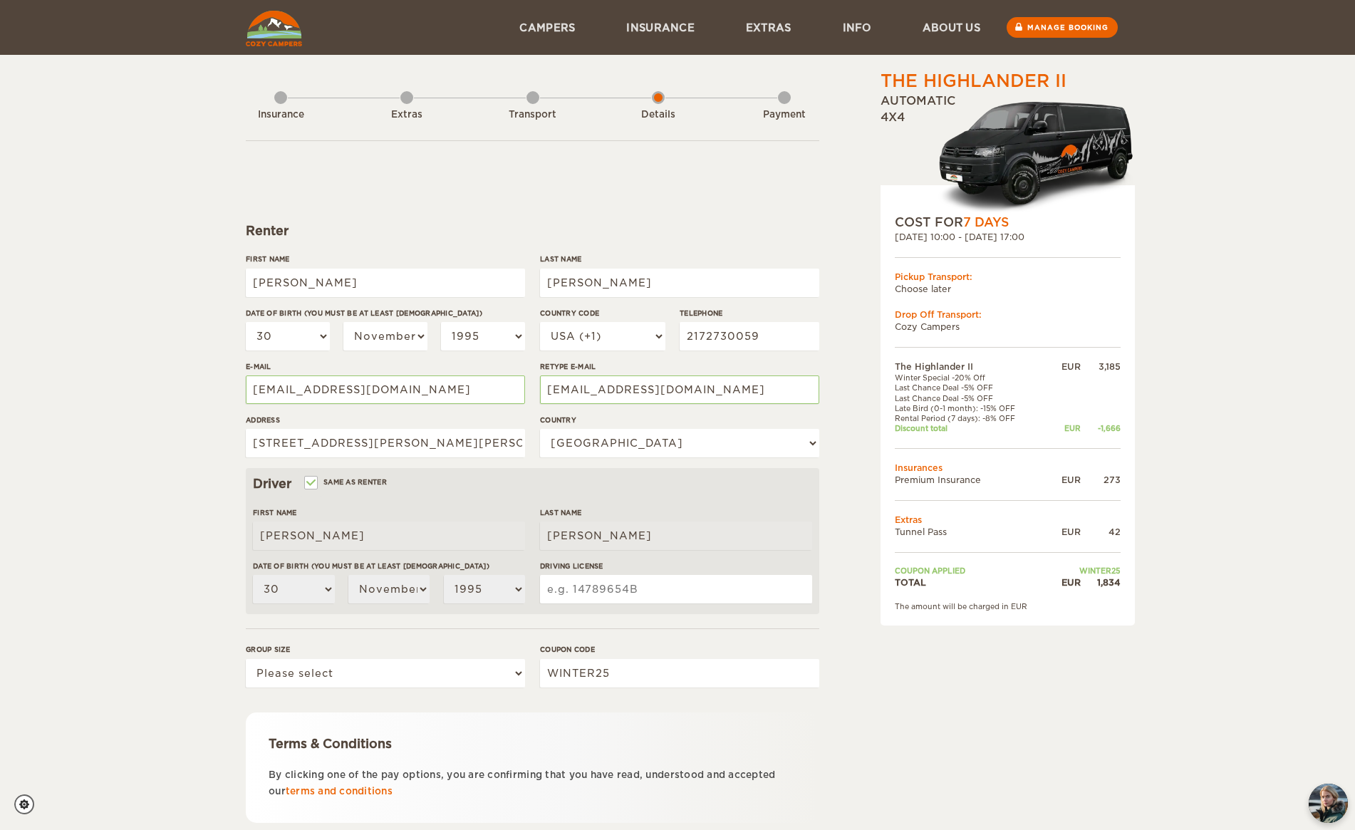
click at [338, 499] on div "Driver Same as renter First Name Christine Last Name Ryan Date of birth (You mu…" at bounding box center [533, 541] width 574 height 146
click at [313, 485] on input "Same as renter" at bounding box center [310, 484] width 9 height 9
checkbox input "false"
select select
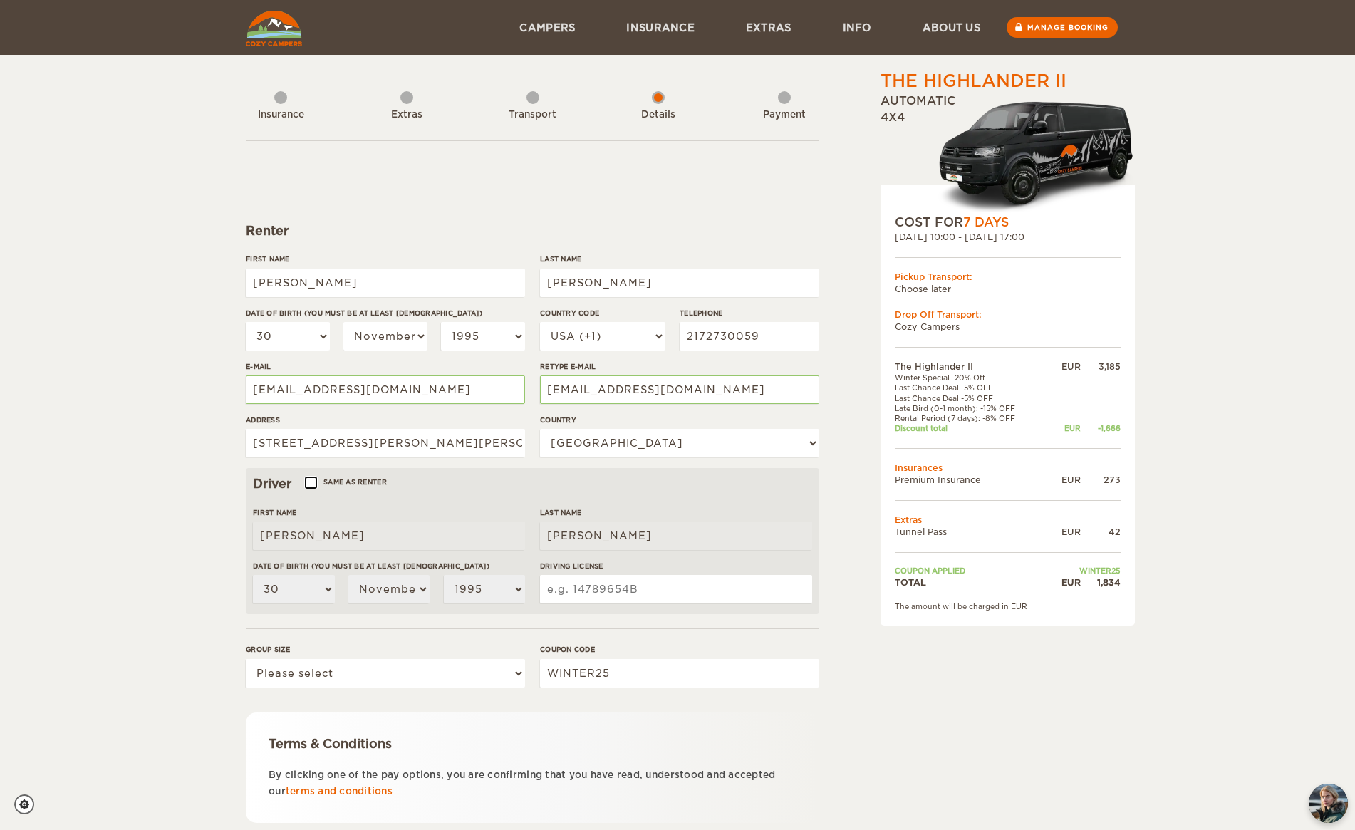
select select
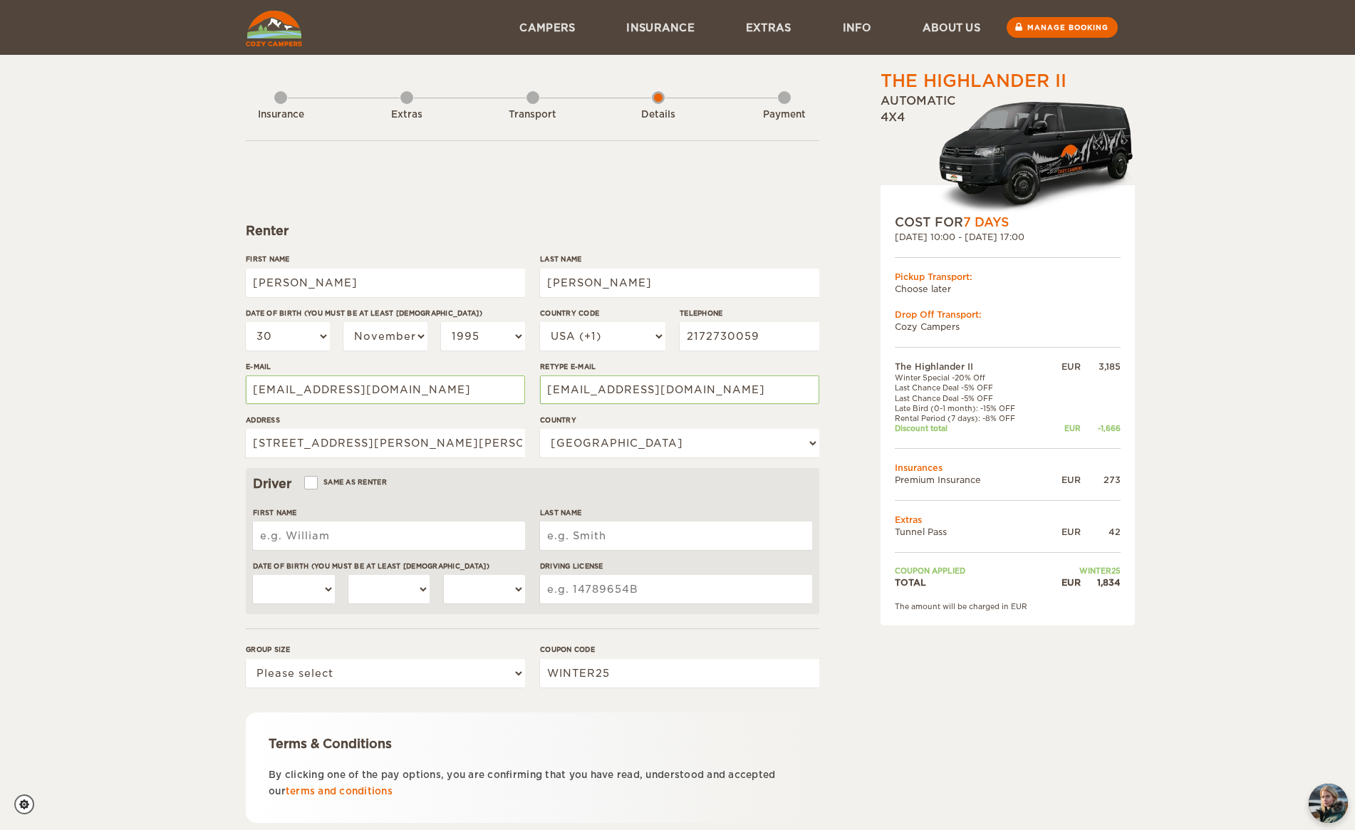
click at [326, 527] on input "First Name" at bounding box center [389, 536] width 272 height 29
click at [291, 542] on input "First Name" at bounding box center [389, 536] width 272 height 29
type input "Zach"
type input "Sarti"
click at [291, 591] on select "01 02 03 04 05 06 07 08 09 10 11 12 13 14 15 16 17 18 19 20 21 22 23 24 25 26 2…" at bounding box center [294, 589] width 82 height 29
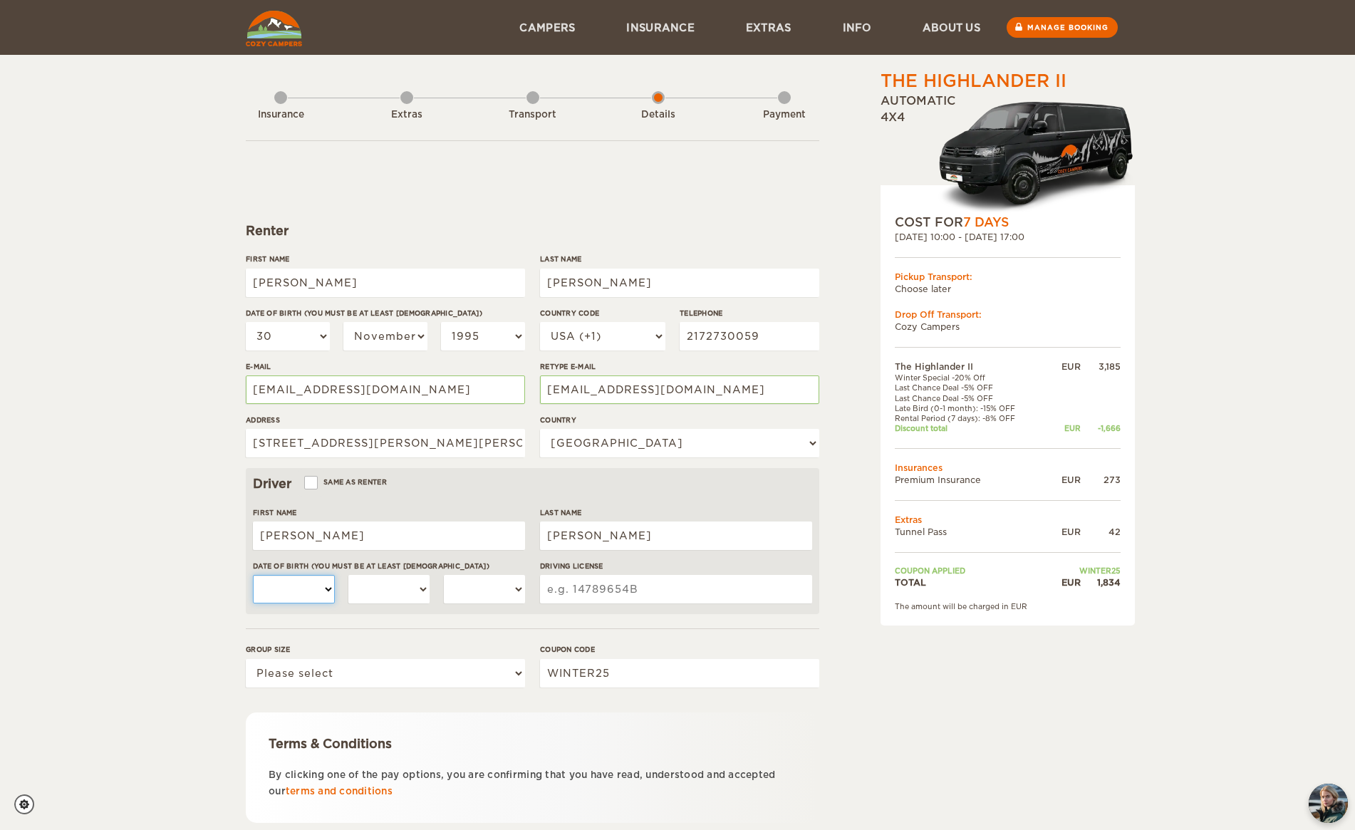
select select "19"
click at [253, 575] on select "01 02 03 04 05 06 07 08 09 10 11 12 13 14 15 16 17 18 19 20 21 22 23 24 25 26 2…" at bounding box center [294, 589] width 82 height 29
click at [387, 598] on select "January February March April May June July August September October November De…" at bounding box center [389, 589] width 82 height 29
select select "11"
click at [348, 575] on select "January February March April May June July August September October November De…" at bounding box center [389, 589] width 82 height 29
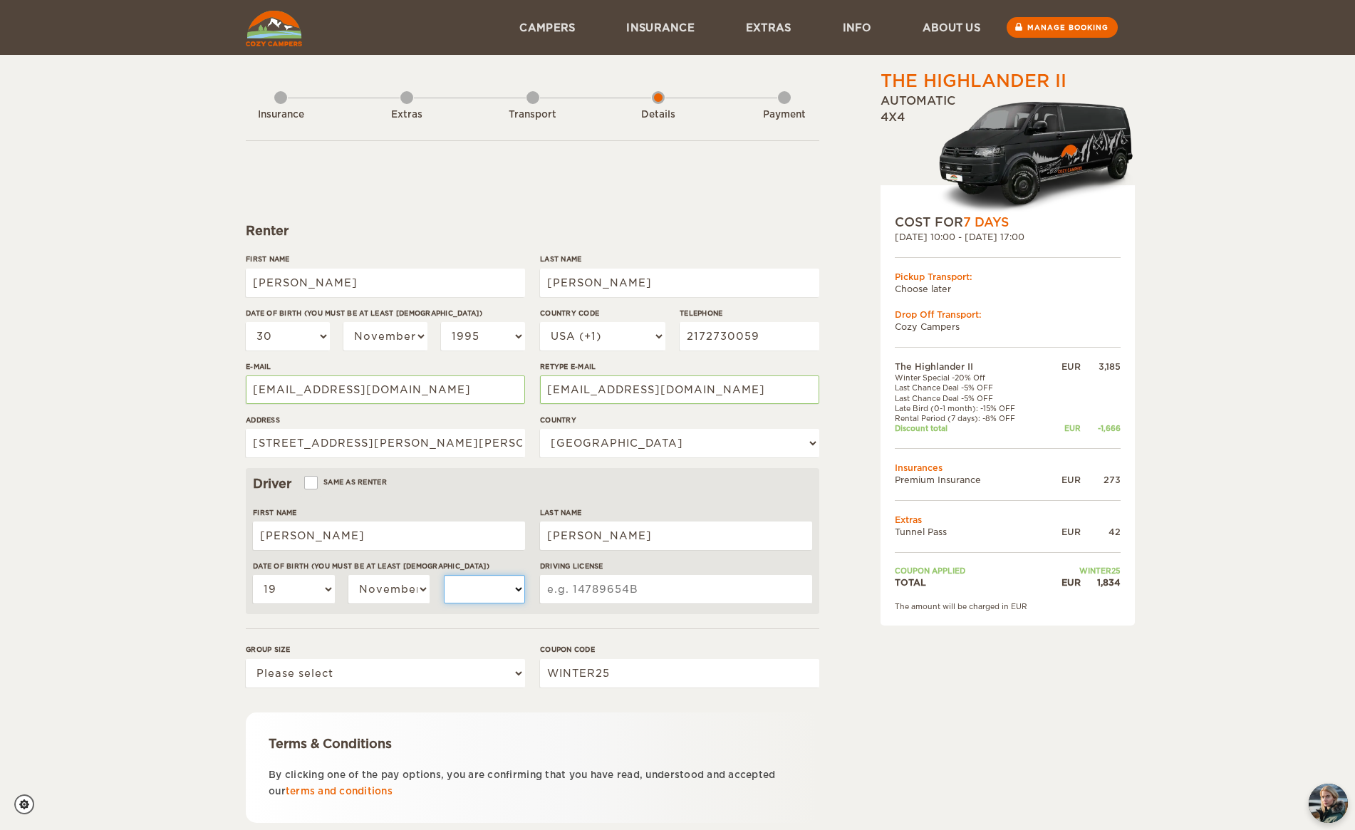
click at [462, 601] on select "2004 2003 2002 2001 2000 1999 1998 1997 1996 1995 1994 1993 1992 1991 1990 1989…" at bounding box center [485, 589] width 82 height 29
select select "1990"
click at [444, 575] on select "2004 2003 2002 2001 2000 1999 1998 1997 1996 1995 1994 1993 1992 1991 1990 1989…" at bounding box center [485, 589] width 82 height 29
click at [597, 581] on input "Driving License" at bounding box center [676, 589] width 272 height 29
type input "S63098490329"
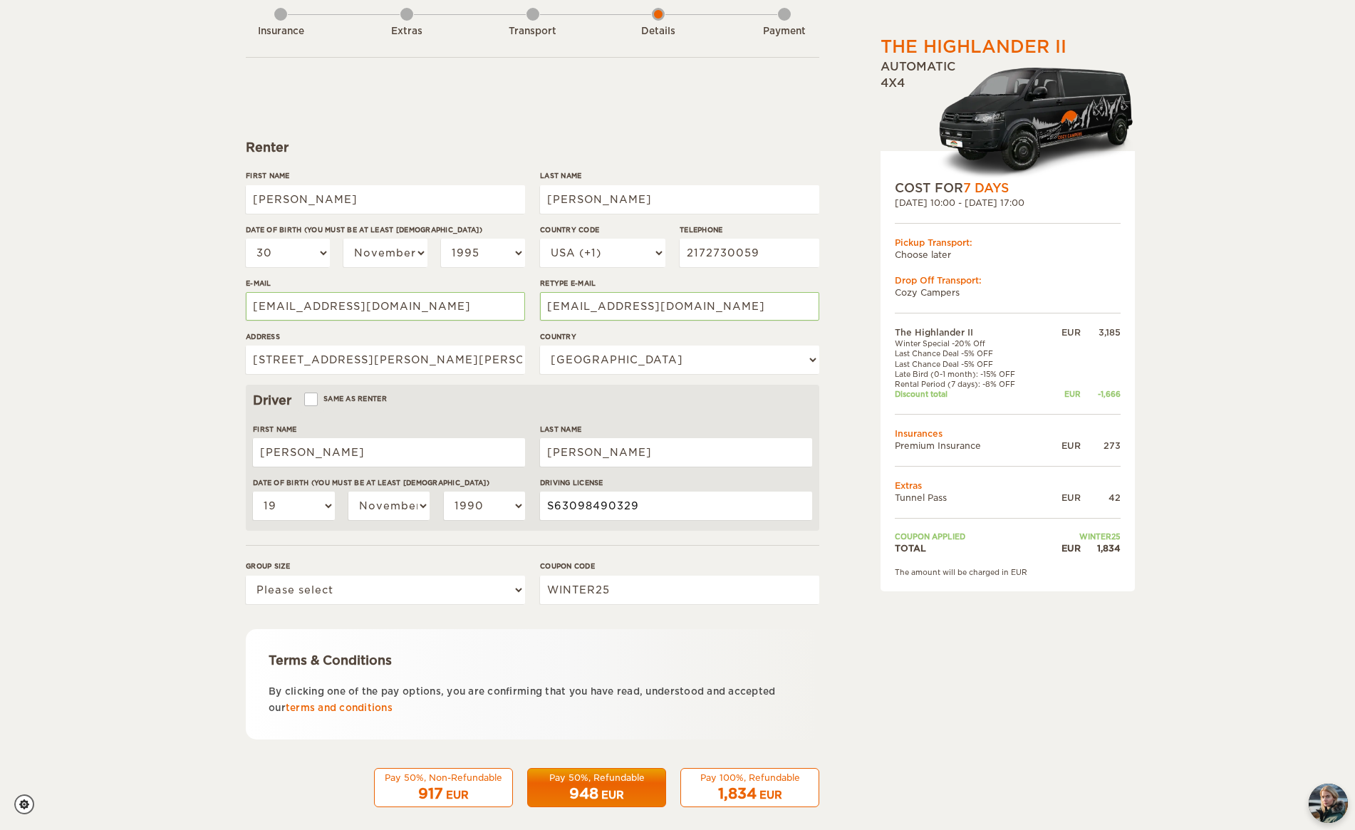
scroll to position [96, 0]
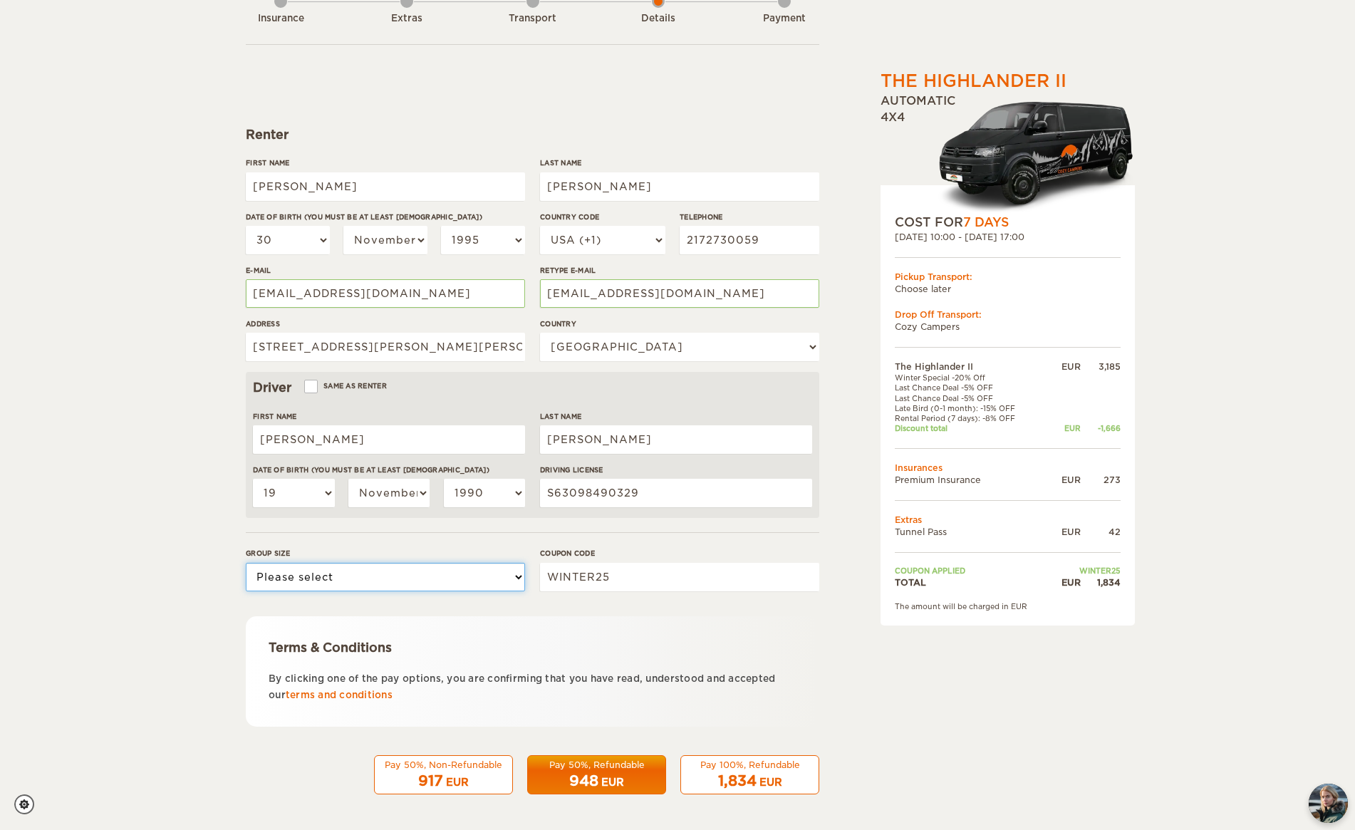
click at [406, 567] on select "Please select 1 2" at bounding box center [385, 577] width 279 height 29
select select "2"
click at [246, 563] on select "Please select 1 2" at bounding box center [385, 577] width 279 height 29
click at [795, 771] on div "1,834 EUR" at bounding box center [750, 781] width 120 height 21
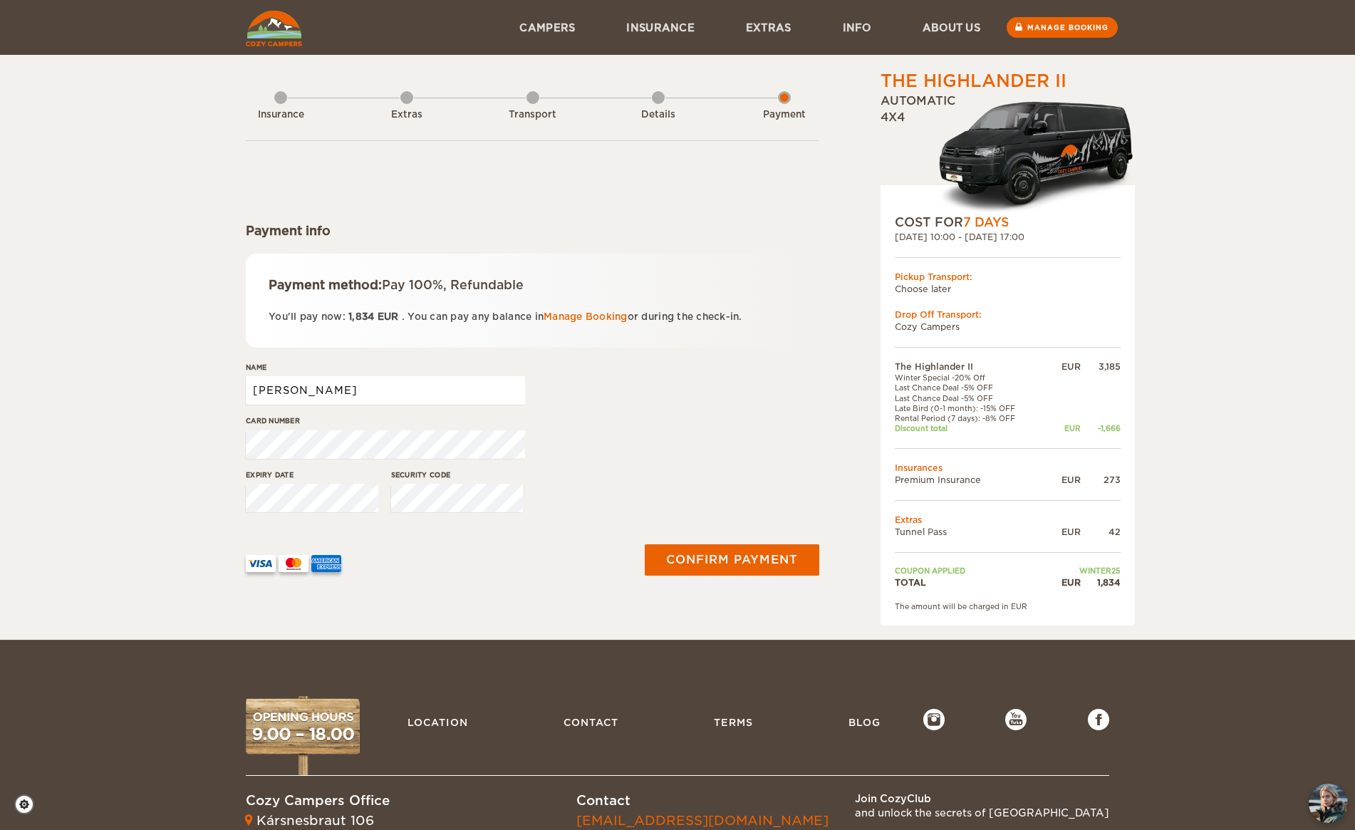
click at [338, 386] on input "[PERSON_NAME]" at bounding box center [385, 390] width 279 height 29
type input "[PERSON_NAME]"
click at [314, 514] on div "Expiry date" at bounding box center [312, 496] width 133 height 53
click at [657, 417] on div "Card number" at bounding box center [533, 441] width 574 height 53
click at [780, 439] on div "Card number" at bounding box center [533, 441] width 574 height 53
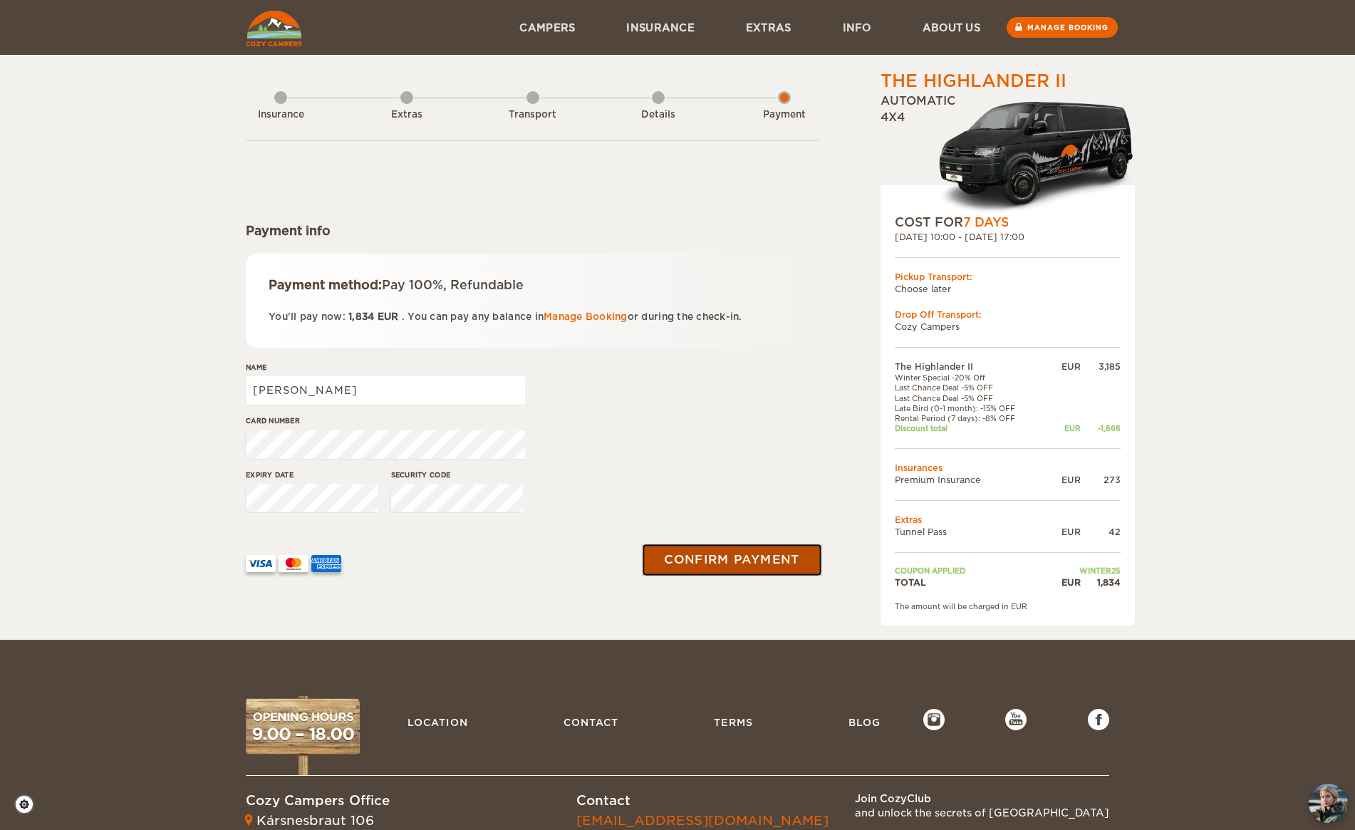
click at [765, 556] on button "Confirm payment" at bounding box center [732, 560] width 180 height 32
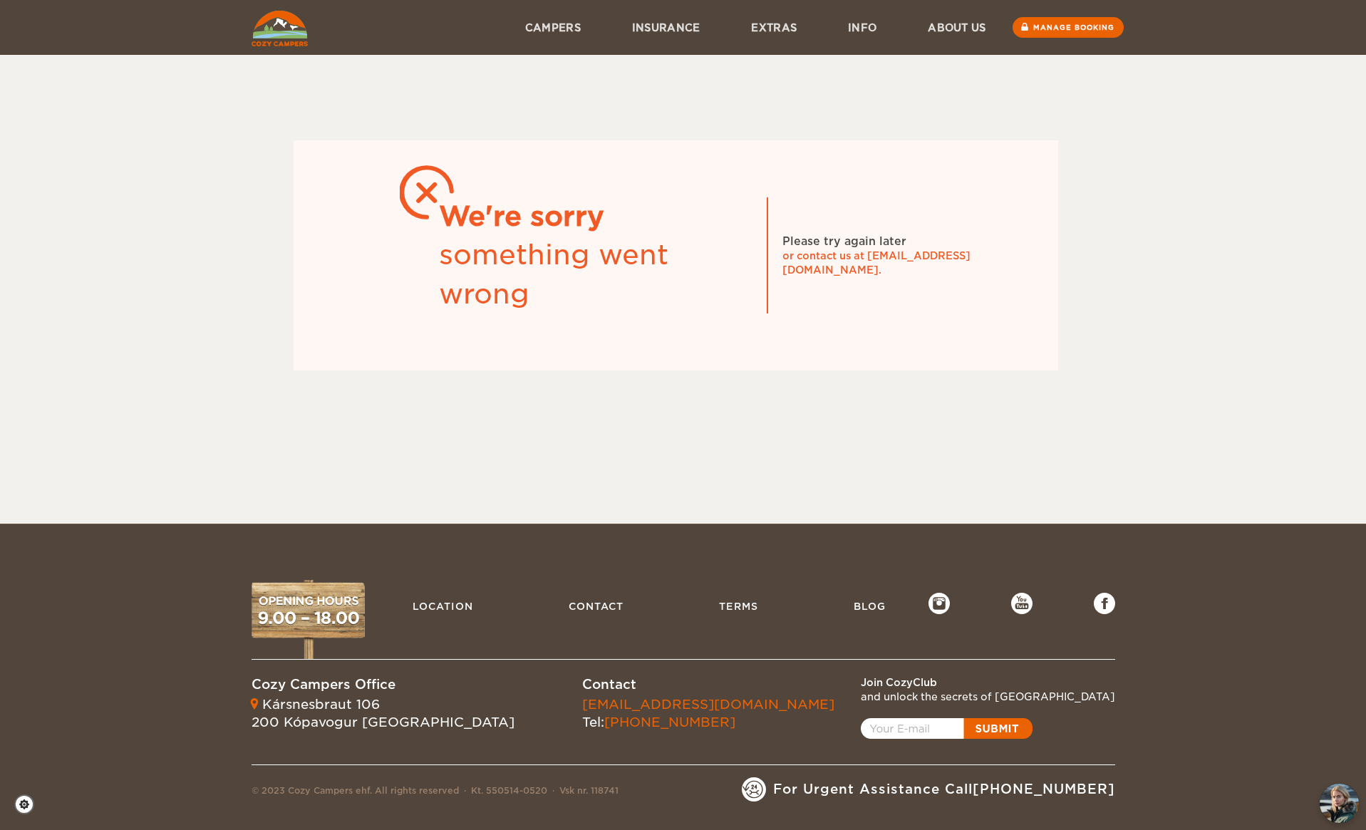
click at [1060, 182] on div "We're sorry something went wrong Please try again later or contact us at [EMAIL…" at bounding box center [676, 219] width 849 height 301
click at [1192, 293] on div "We're sorry something went wrong Please try again later or contact us at [EMAIL…" at bounding box center [683, 192] width 1366 height 385
click at [190, 167] on div "We're sorry something went wrong Please try again later or contact us at [EMAIL…" at bounding box center [683, 192] width 1366 height 385
